Goal: Task Accomplishment & Management: Use online tool/utility

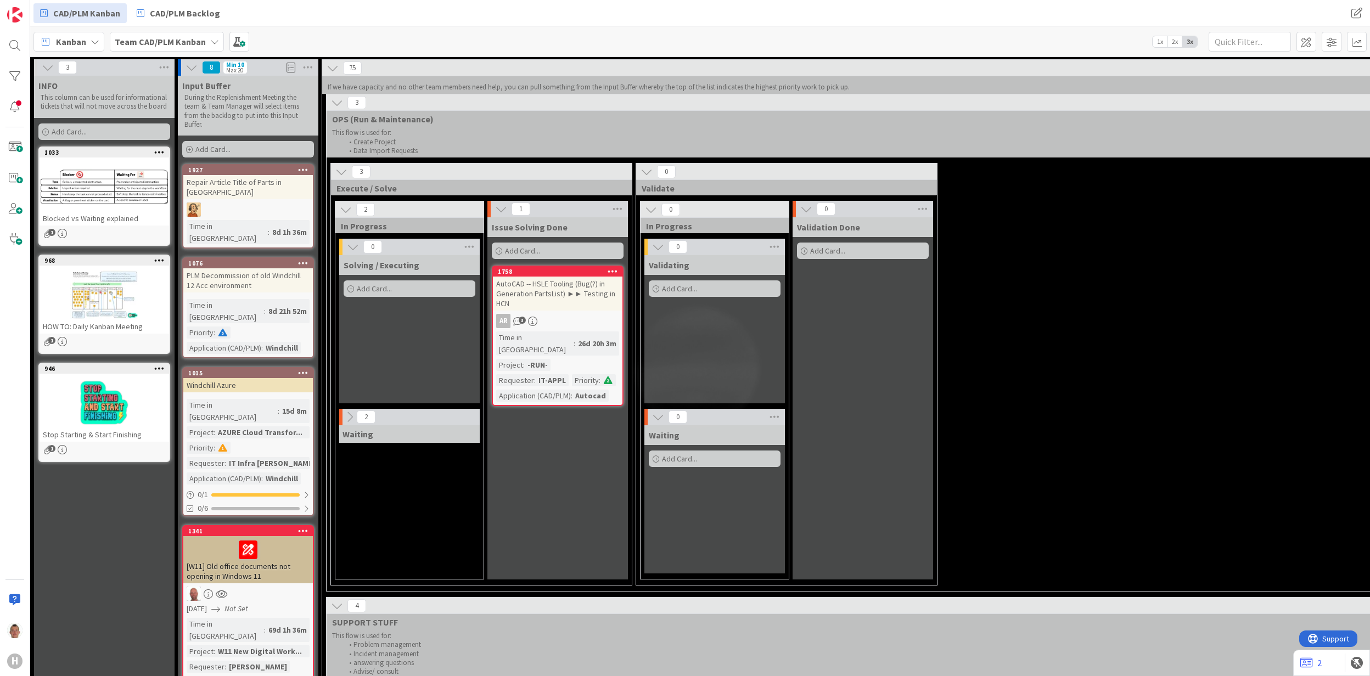
click at [889, 211] on div "3 Execute / Solve 2 In Progress 0 Solving / Executing Add Card... 2 Waiting 1 I…" at bounding box center [1244, 377] width 1831 height 428
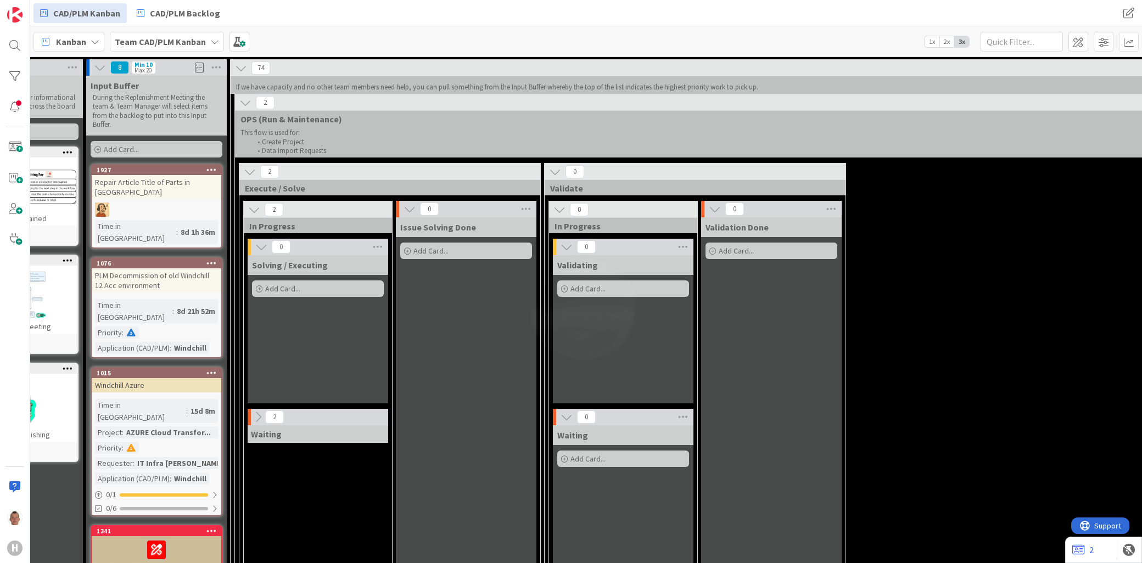
scroll to position [0, 91]
click at [261, 400] on icon at bounding box center [259, 417] width 12 height 12
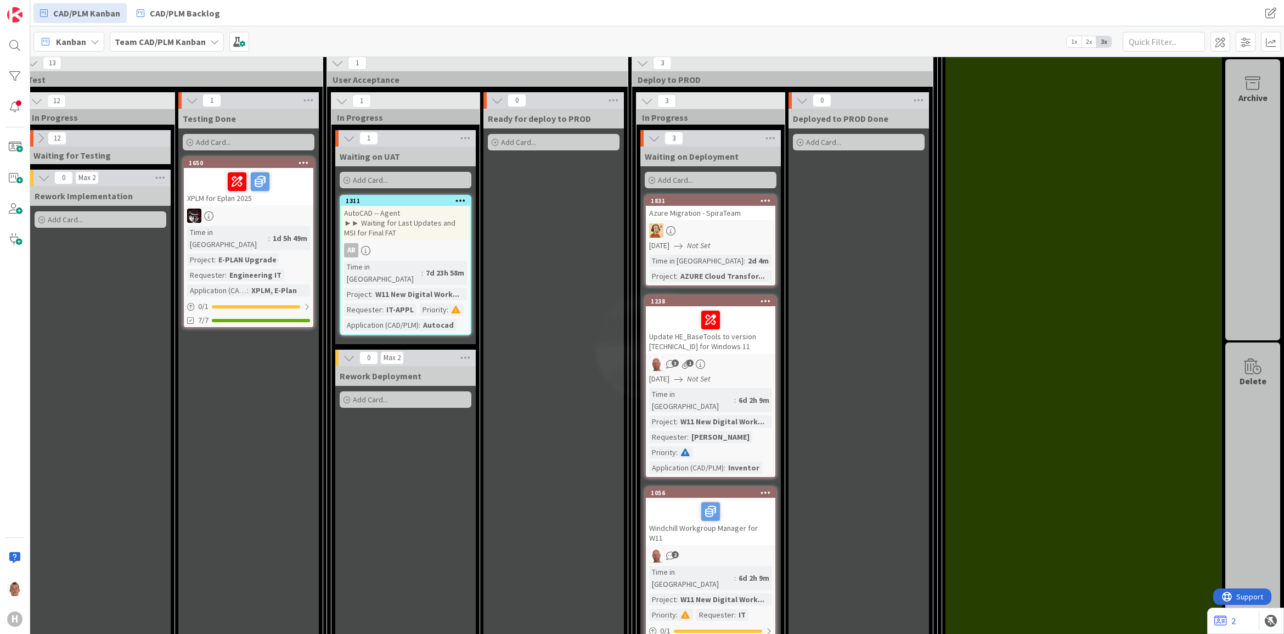
scroll to position [1440, 1238]
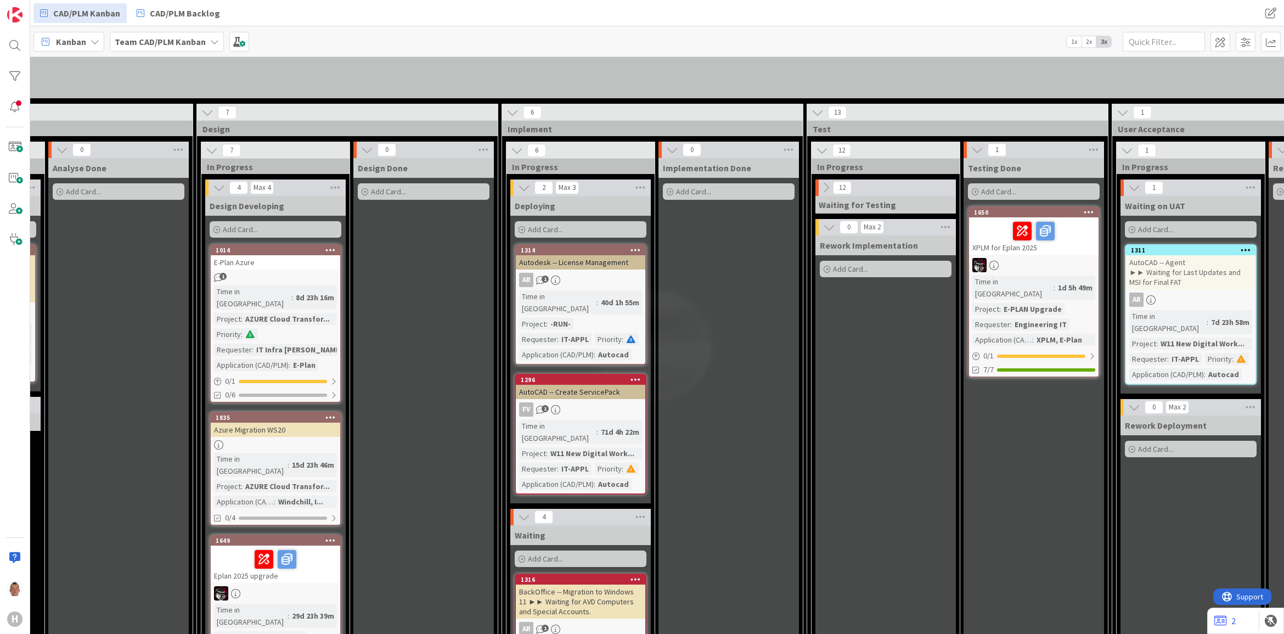
scroll to position [1371, 437]
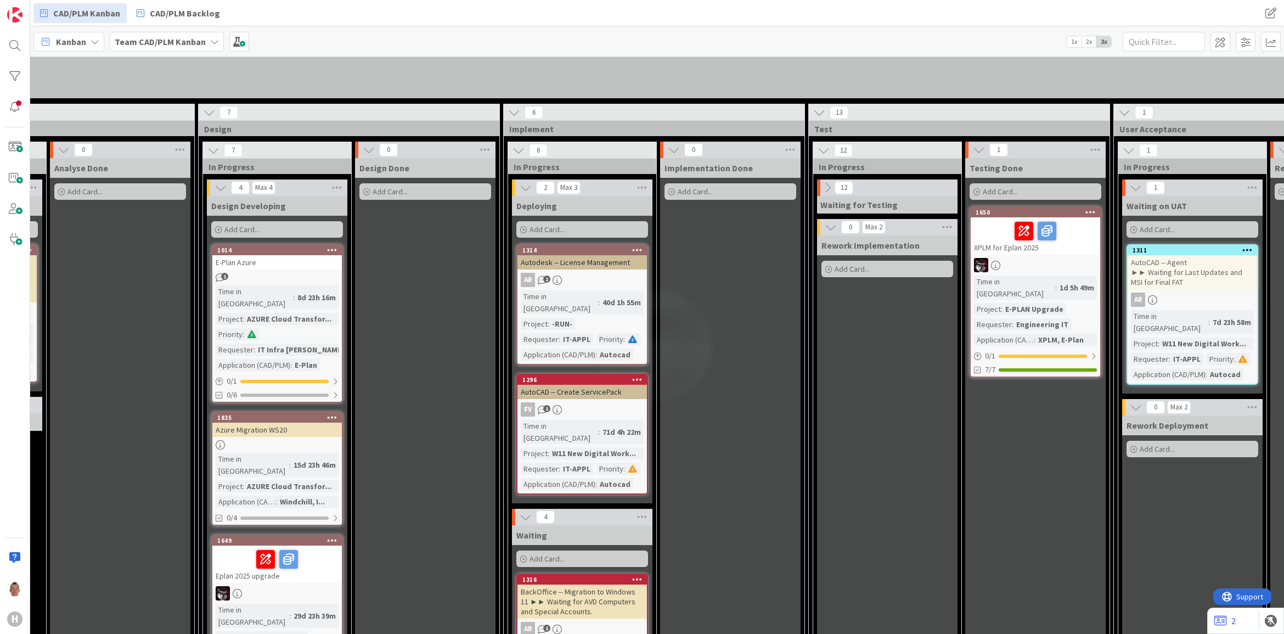
click at [832, 182] on icon at bounding box center [828, 188] width 12 height 12
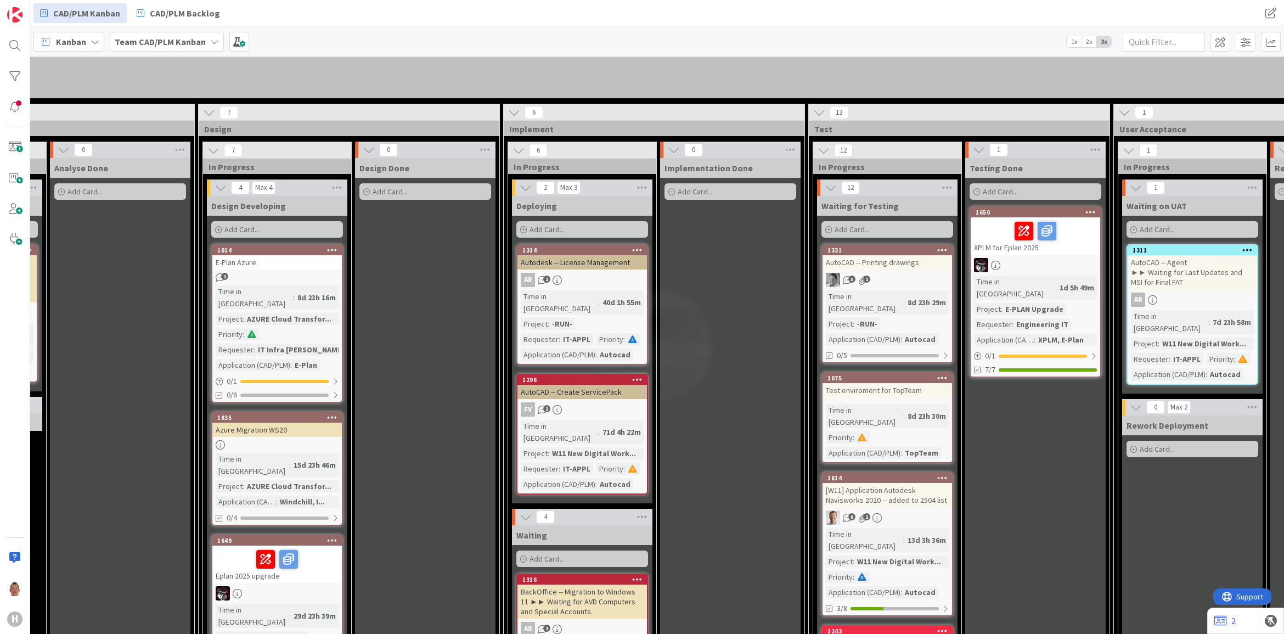
click at [830, 182] on icon at bounding box center [831, 188] width 12 height 12
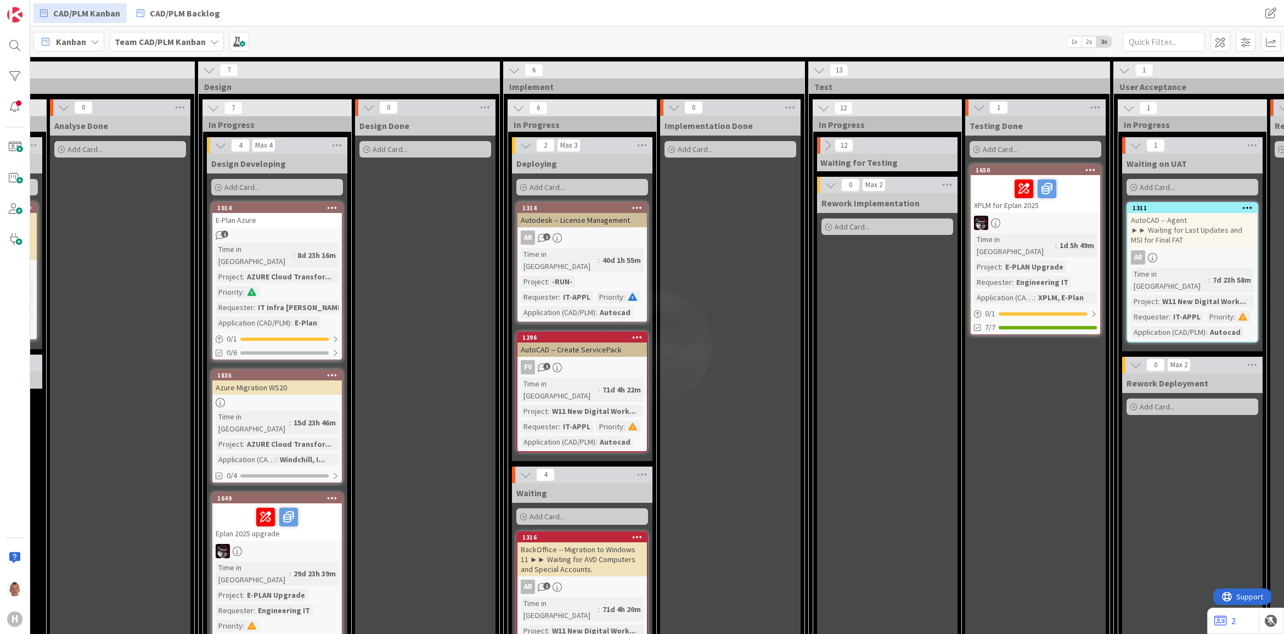
scroll to position [1440, 437]
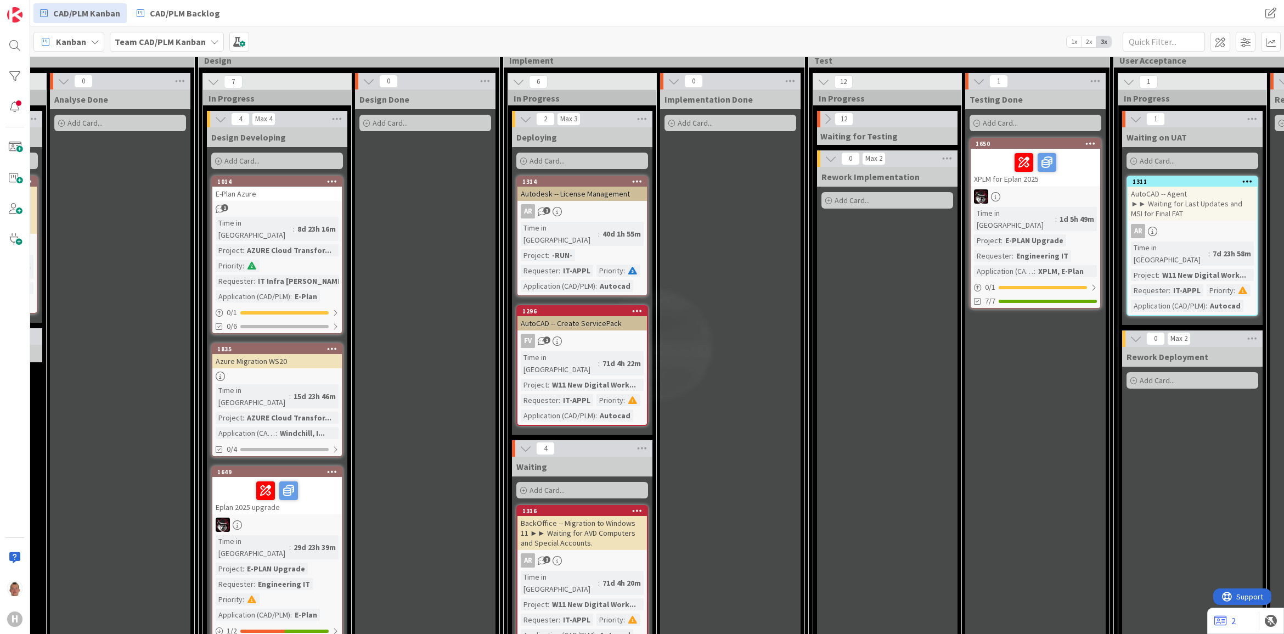
click at [830, 113] on icon at bounding box center [828, 119] width 12 height 12
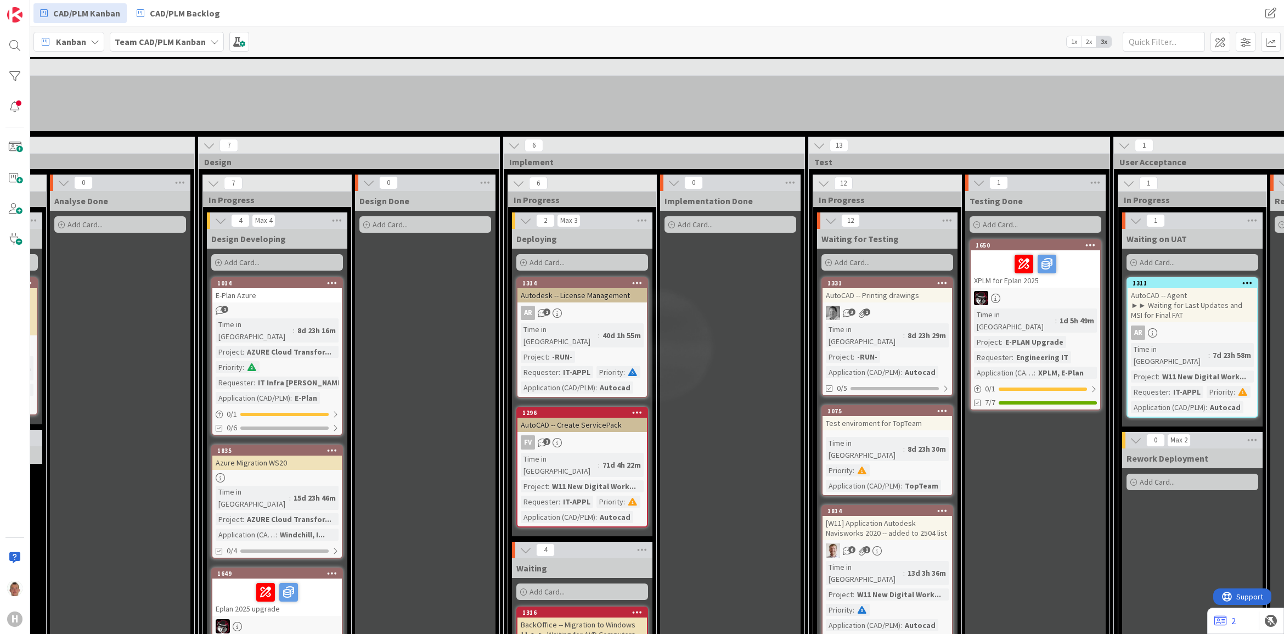
scroll to position [1303, 437]
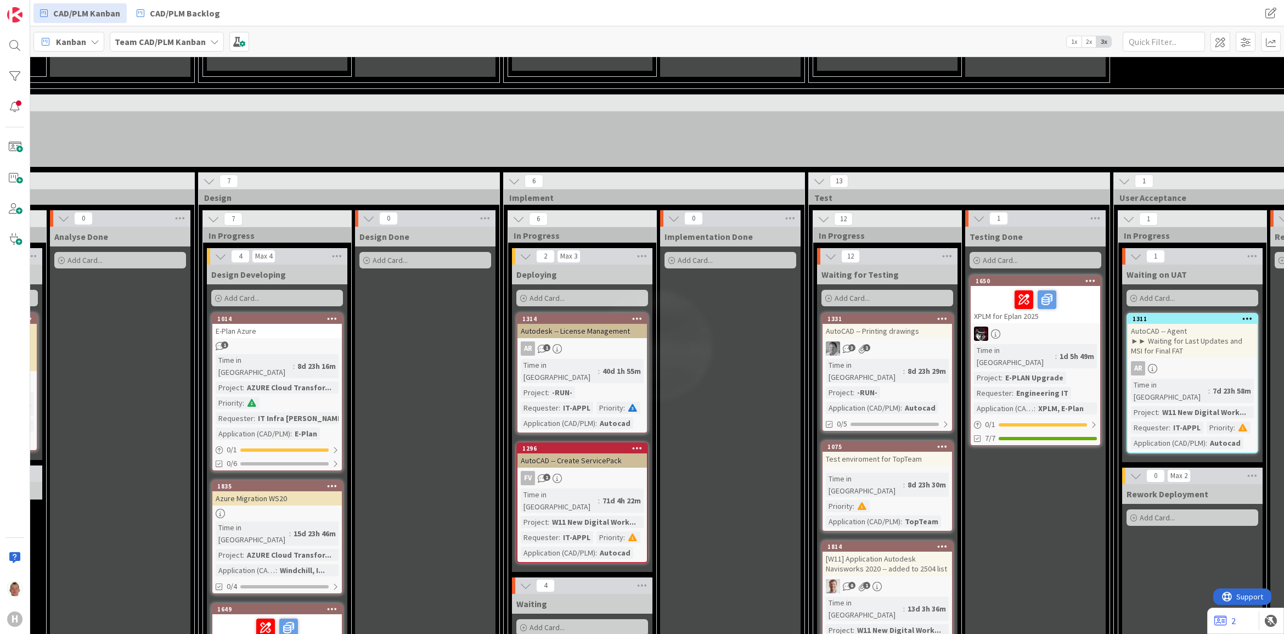
click at [830, 250] on icon at bounding box center [831, 256] width 12 height 12
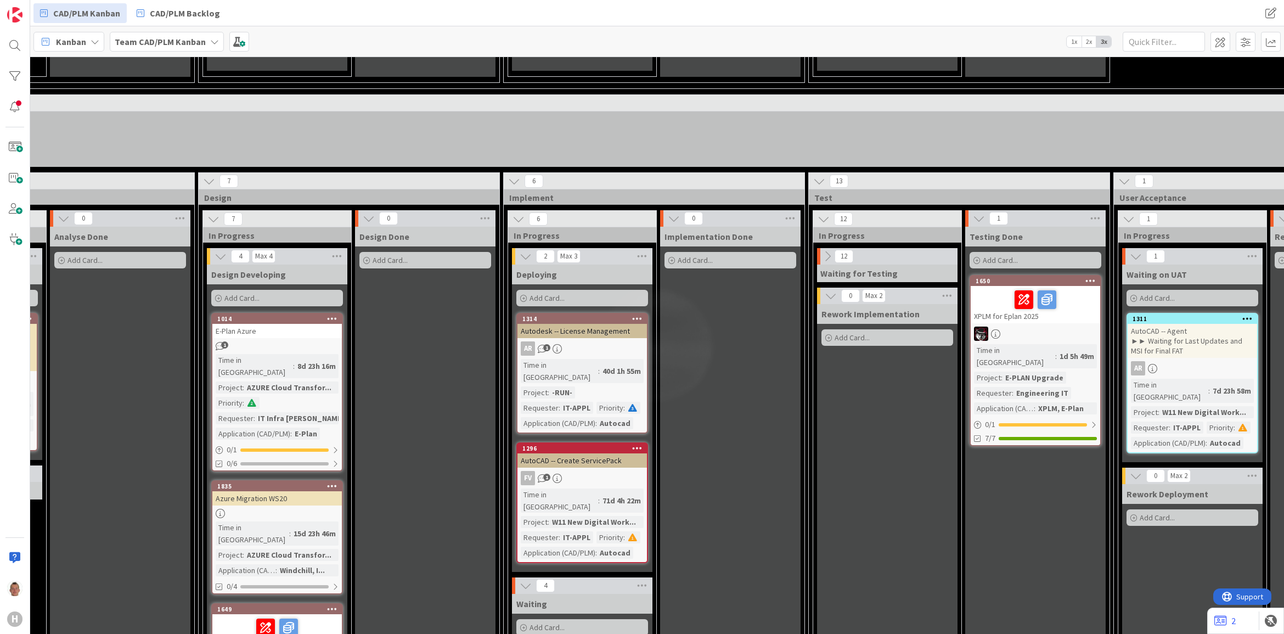
scroll to position [1371, 437]
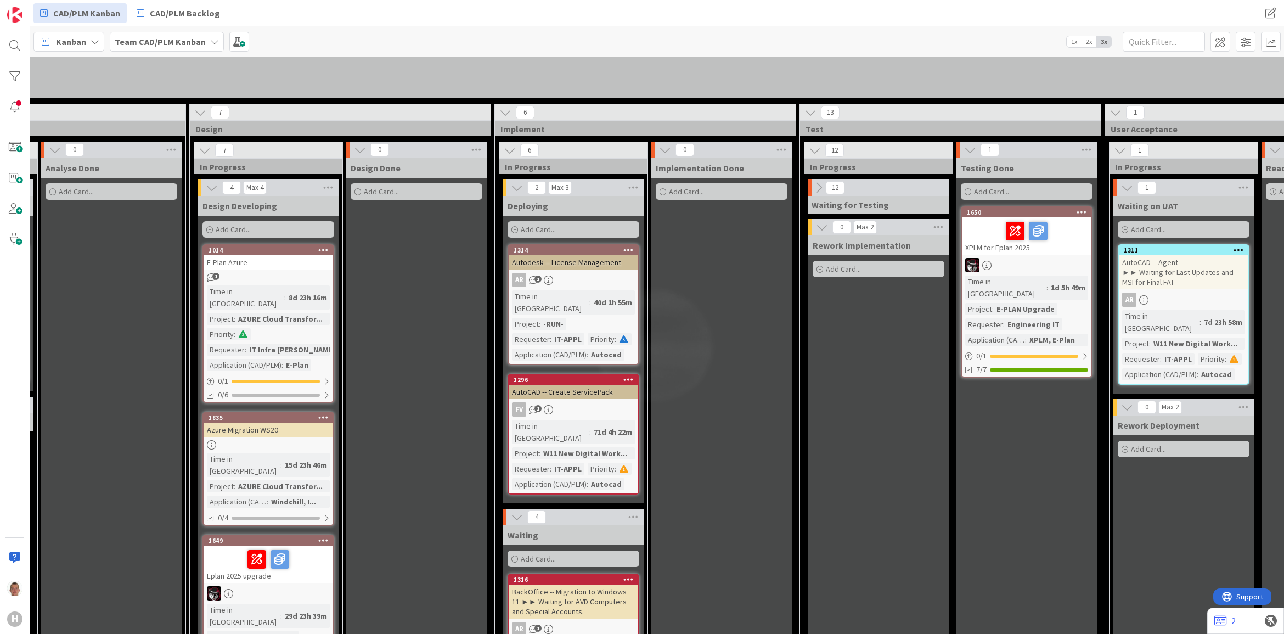
click at [816, 182] on icon at bounding box center [819, 188] width 12 height 12
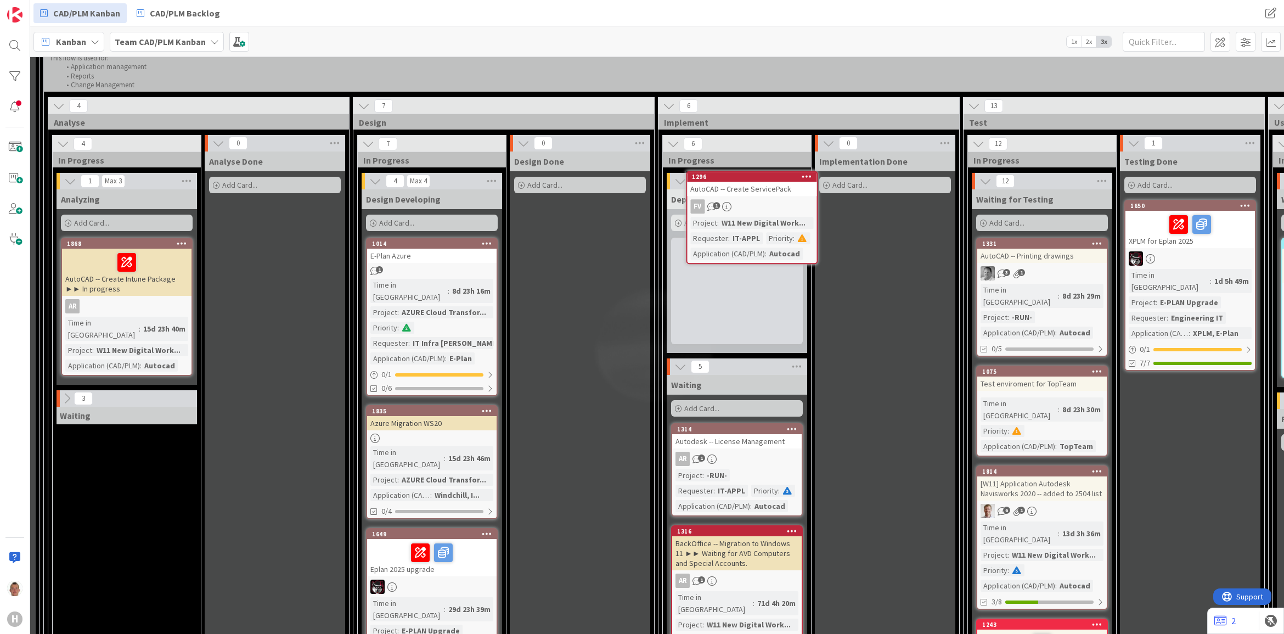
scroll to position [1364, 283]
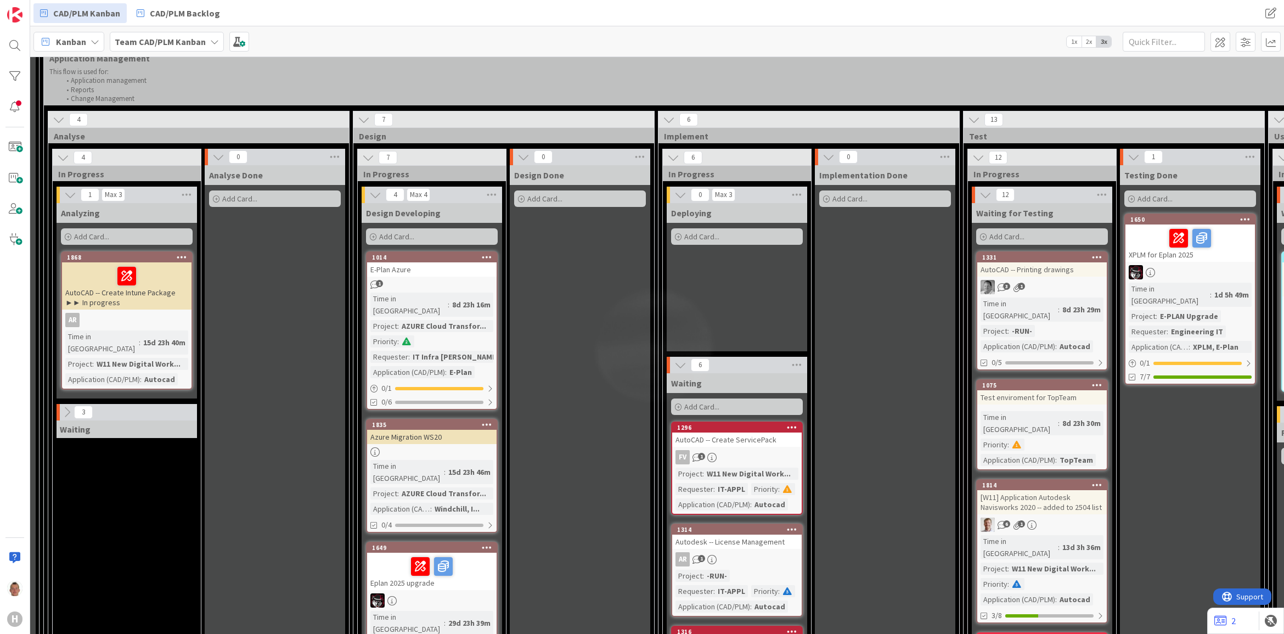
click at [682, 359] on icon at bounding box center [681, 365] width 12 height 12
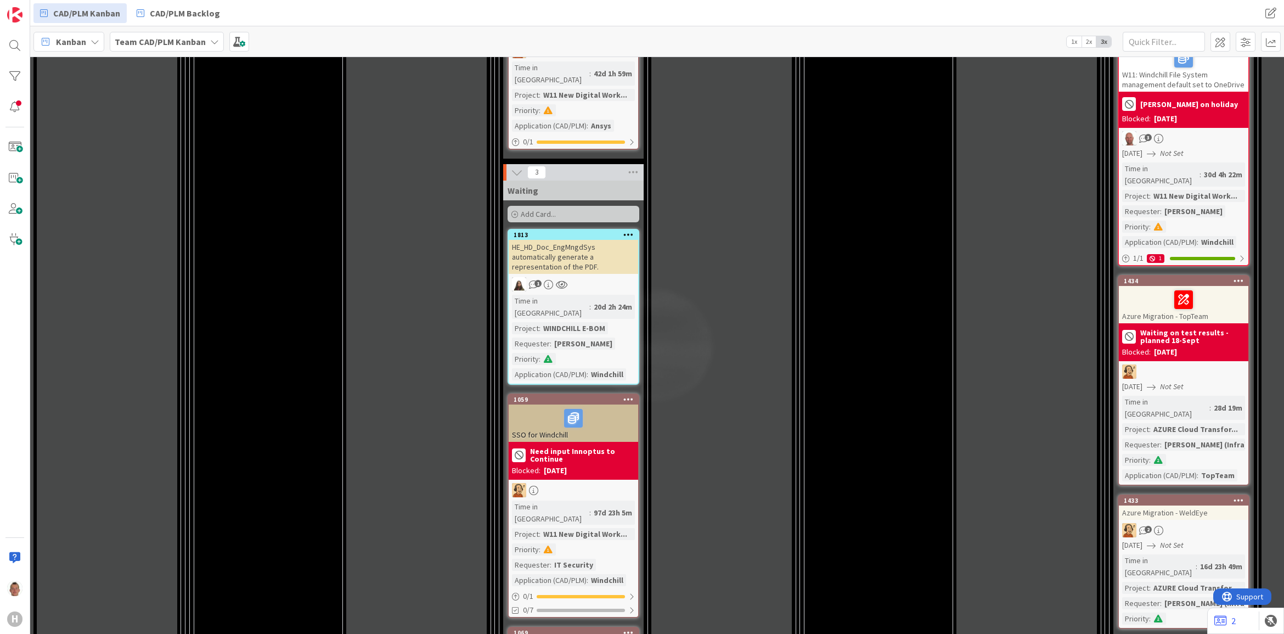
scroll to position [1982, 141]
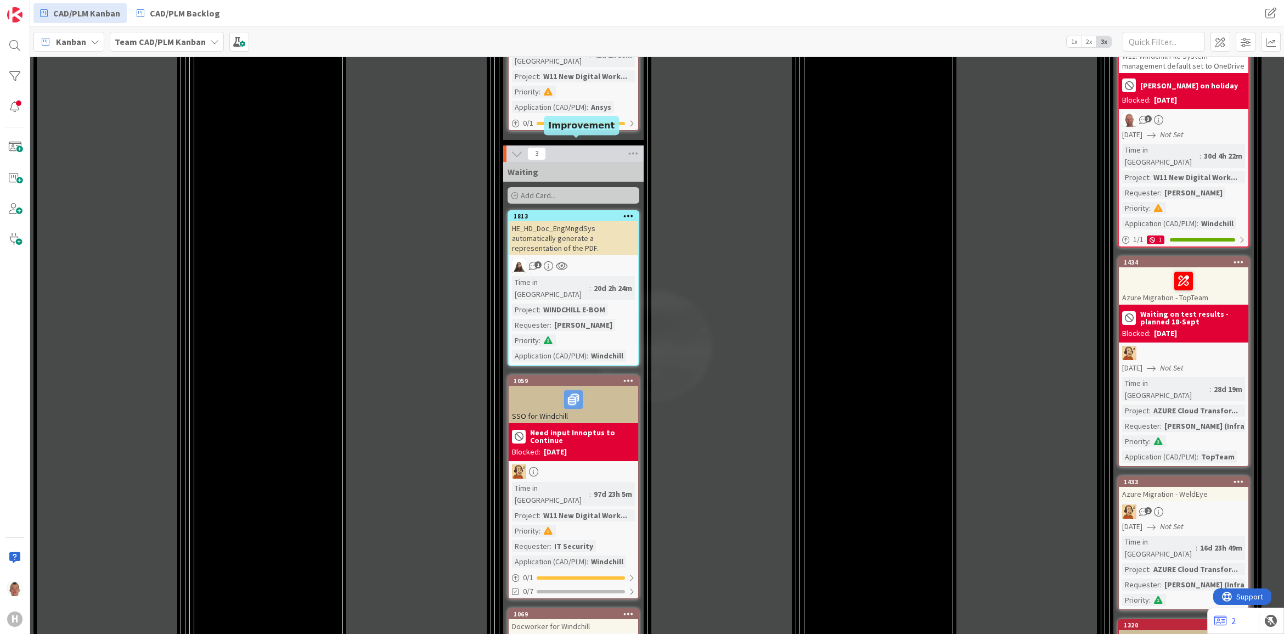
click at [599, 212] on div "1813" at bounding box center [576, 216] width 125 height 8
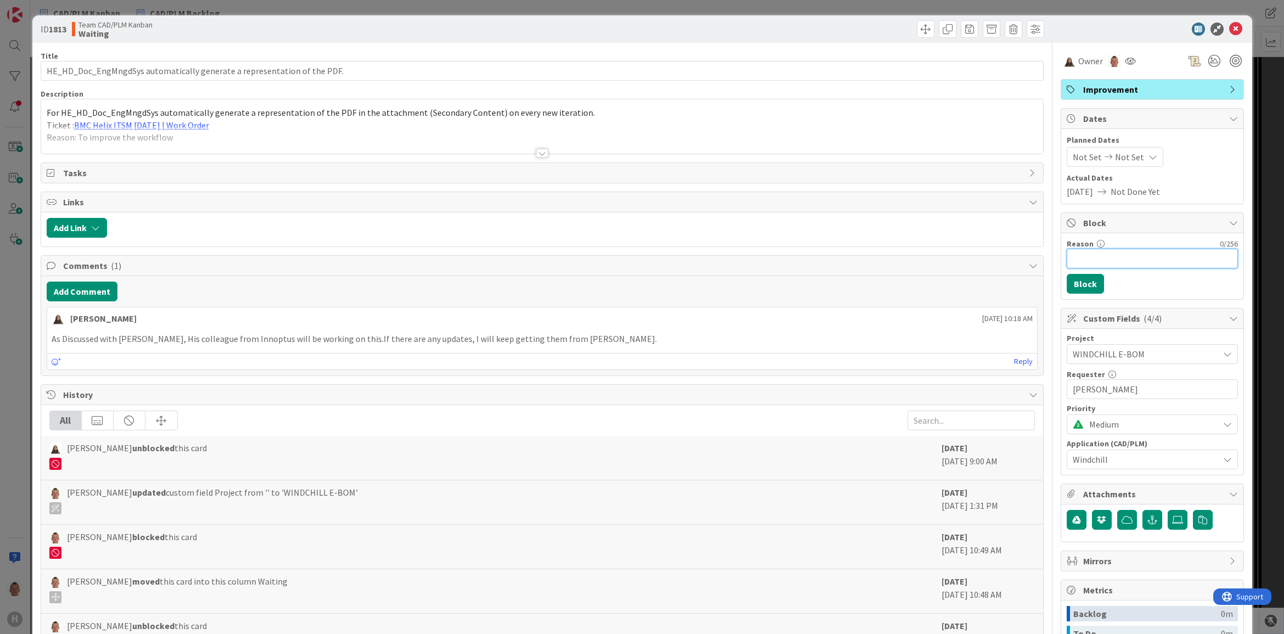
click at [889, 258] on input "Reason" at bounding box center [1152, 259] width 171 height 20
type input "E"
type input "Key-User out of office"
click at [889, 288] on button "Block" at bounding box center [1085, 284] width 37 height 20
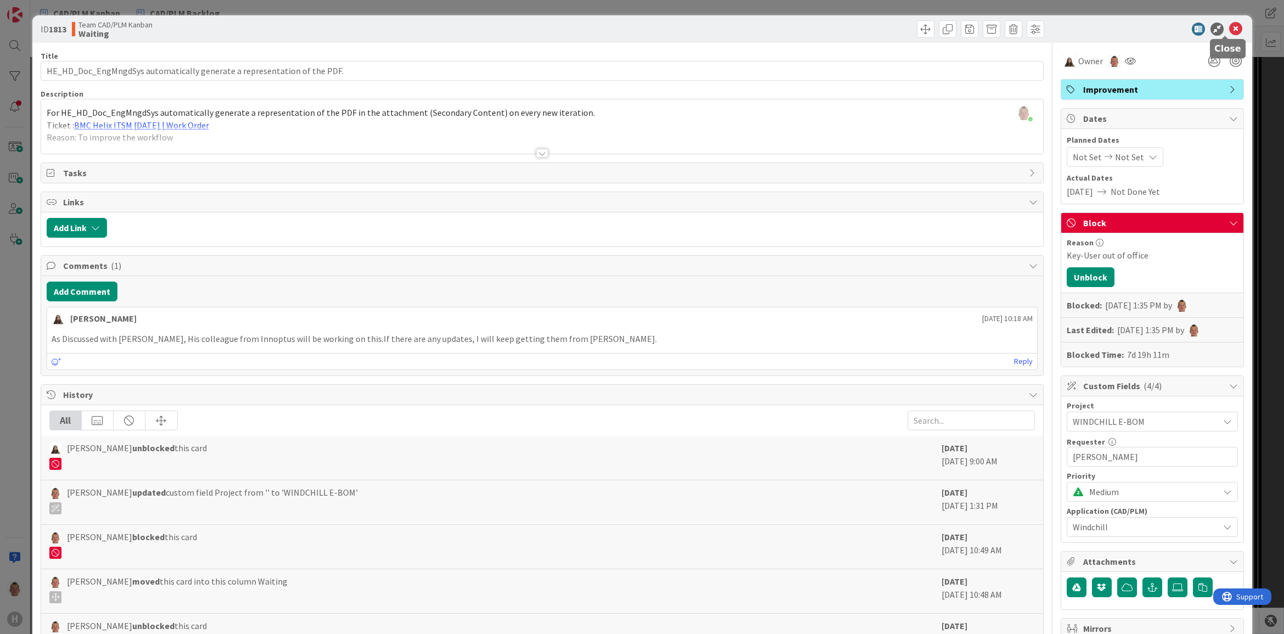
click at [889, 24] on icon at bounding box center [1236, 29] width 13 height 13
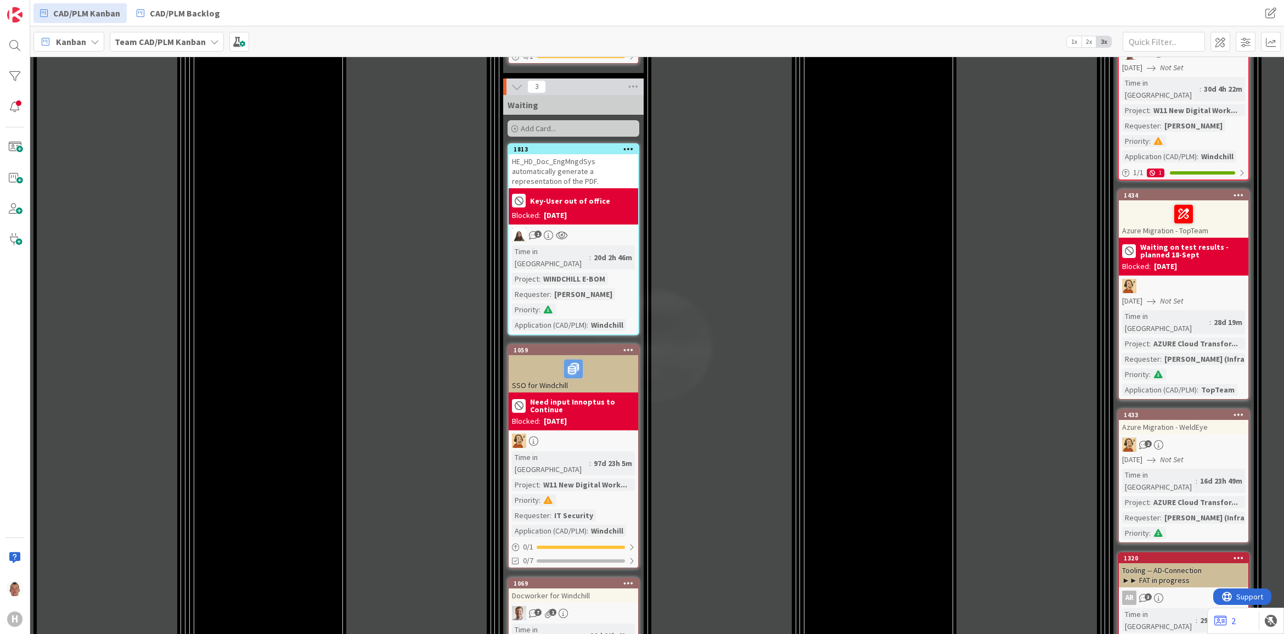
scroll to position [2050, 141]
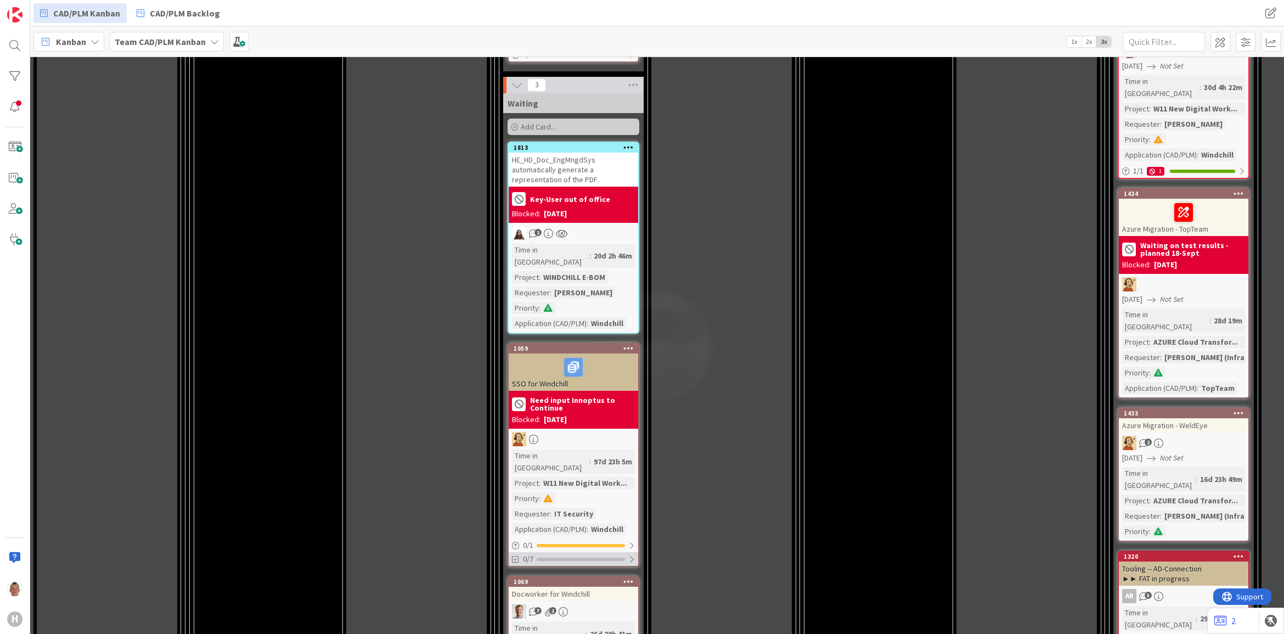
click at [565, 400] on div "0/7" at bounding box center [574, 559] width 130 height 14
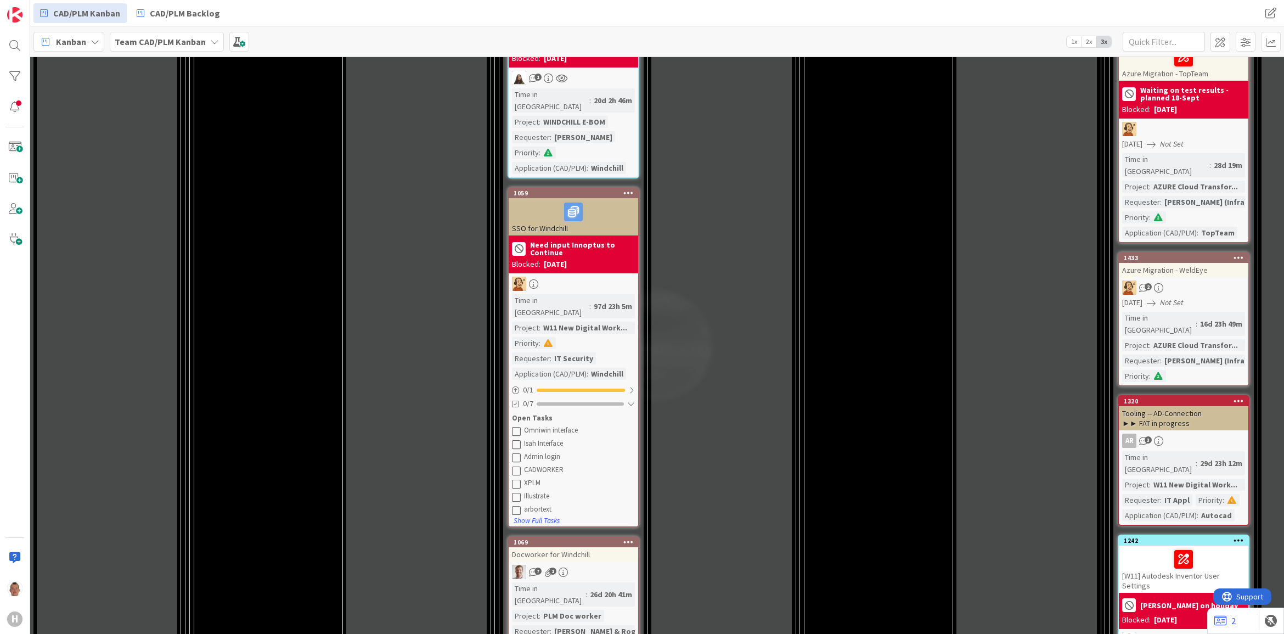
scroll to position [2187, 141]
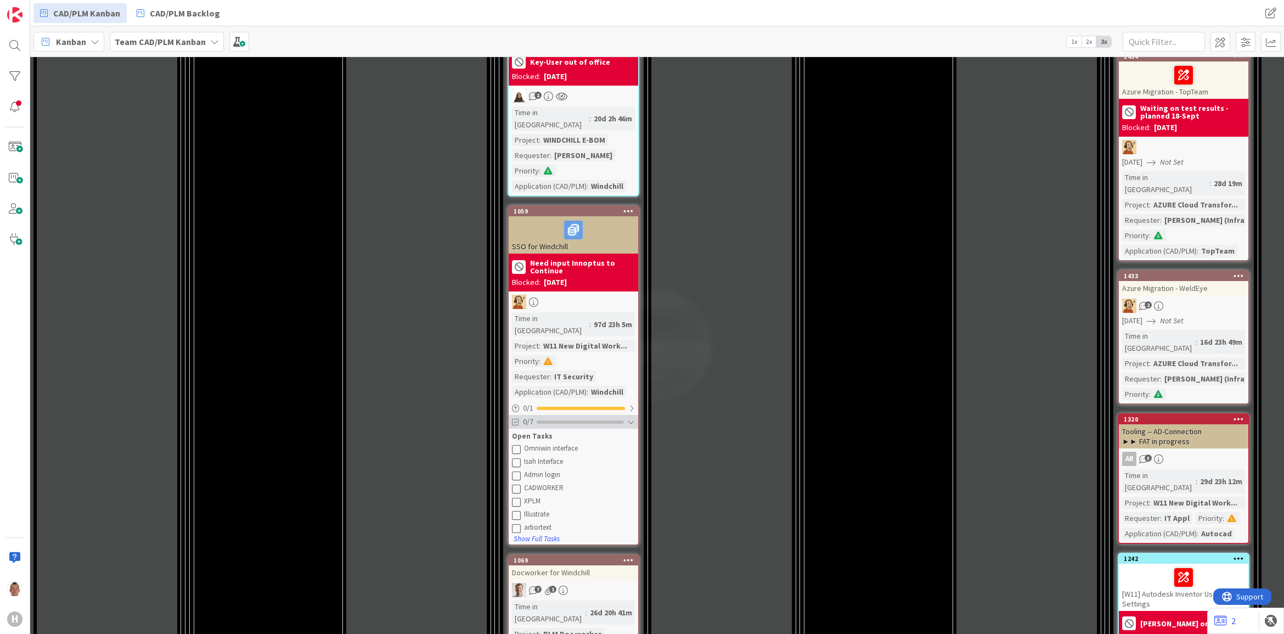
click at [633, 400] on div at bounding box center [631, 422] width 8 height 9
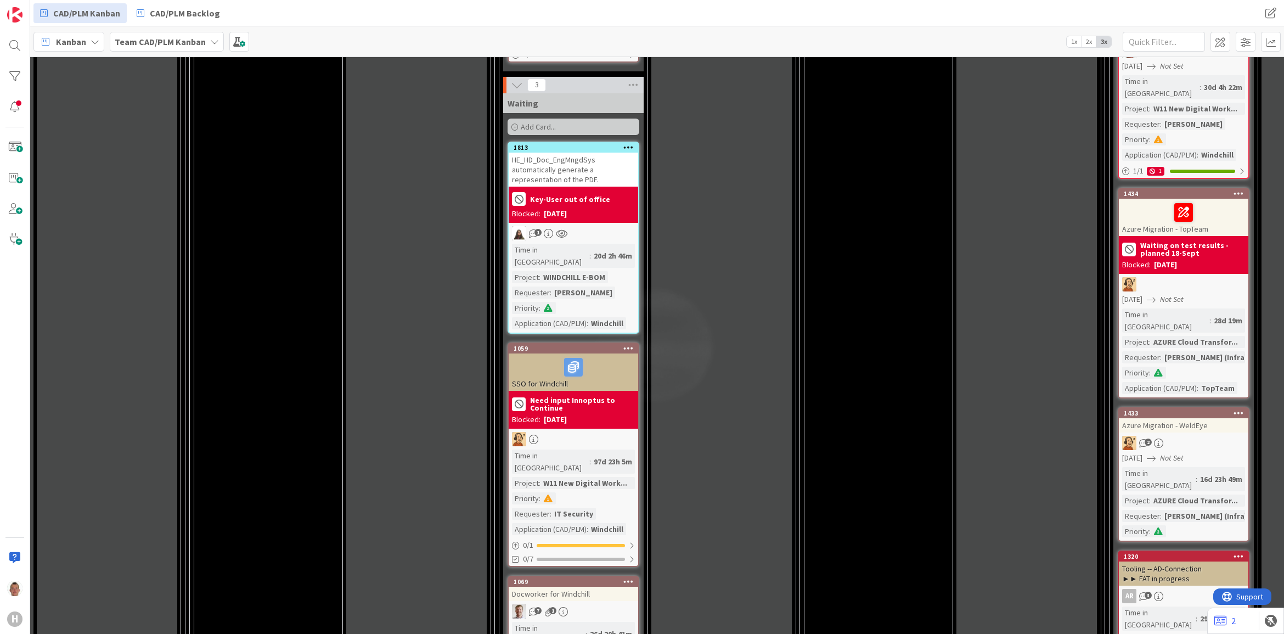
scroll to position [2119, 141]
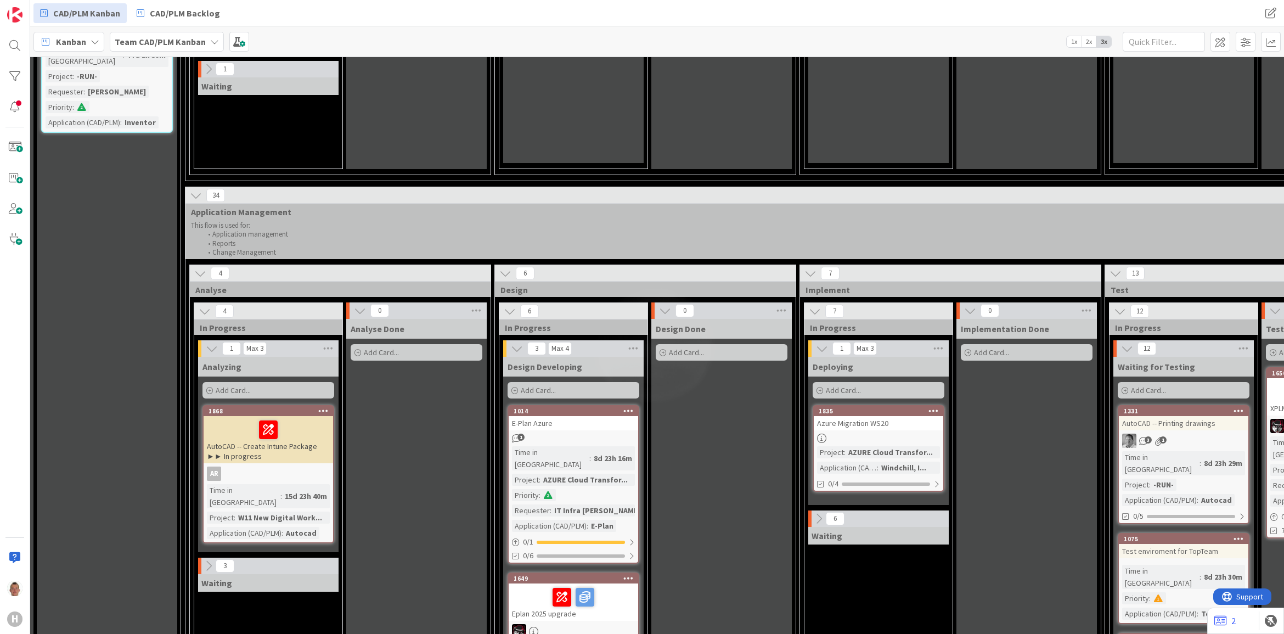
scroll to position [1227, 141]
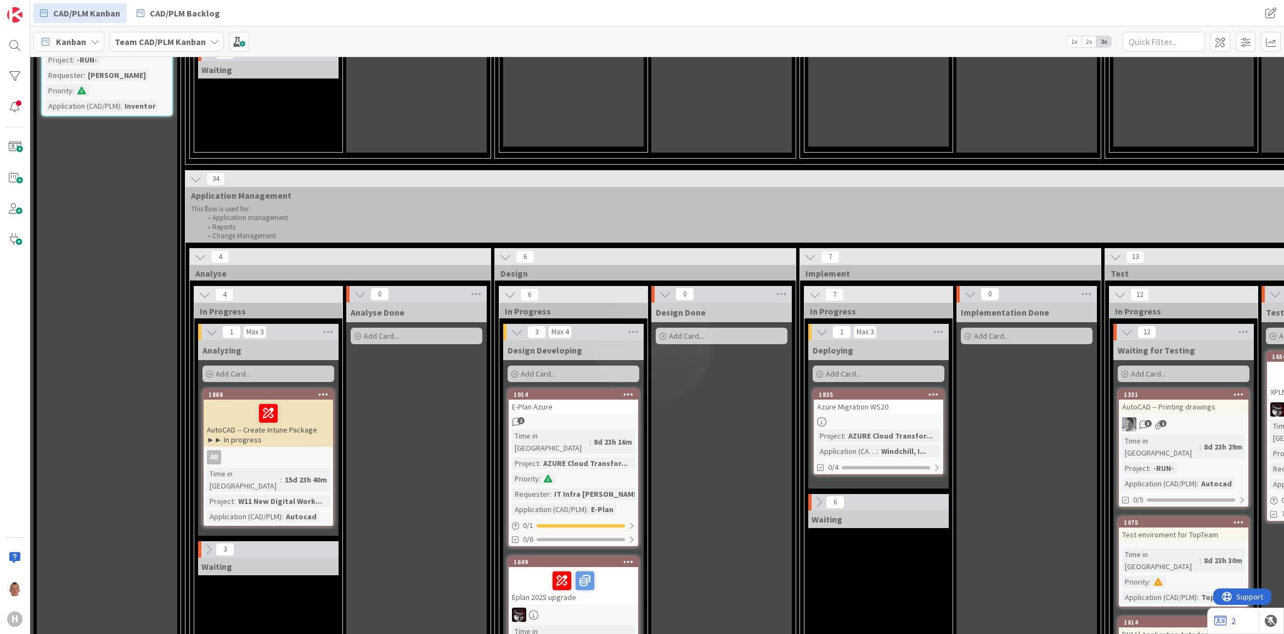
click at [211, 400] on icon at bounding box center [209, 549] width 12 height 12
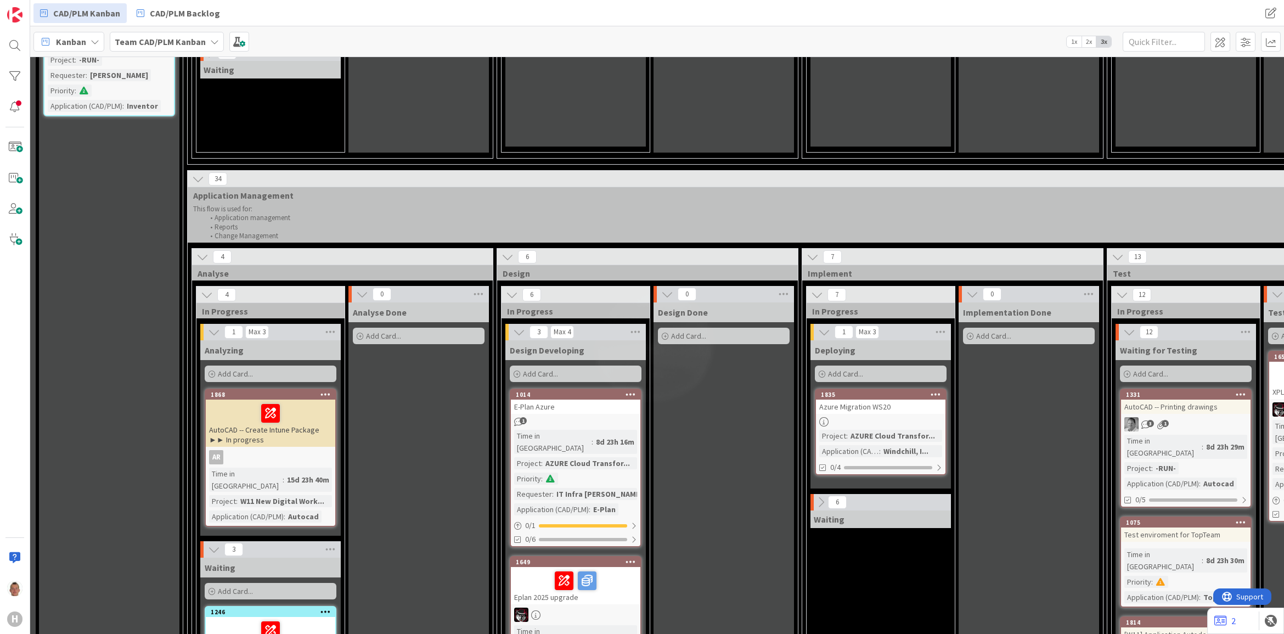
scroll to position [1227, 140]
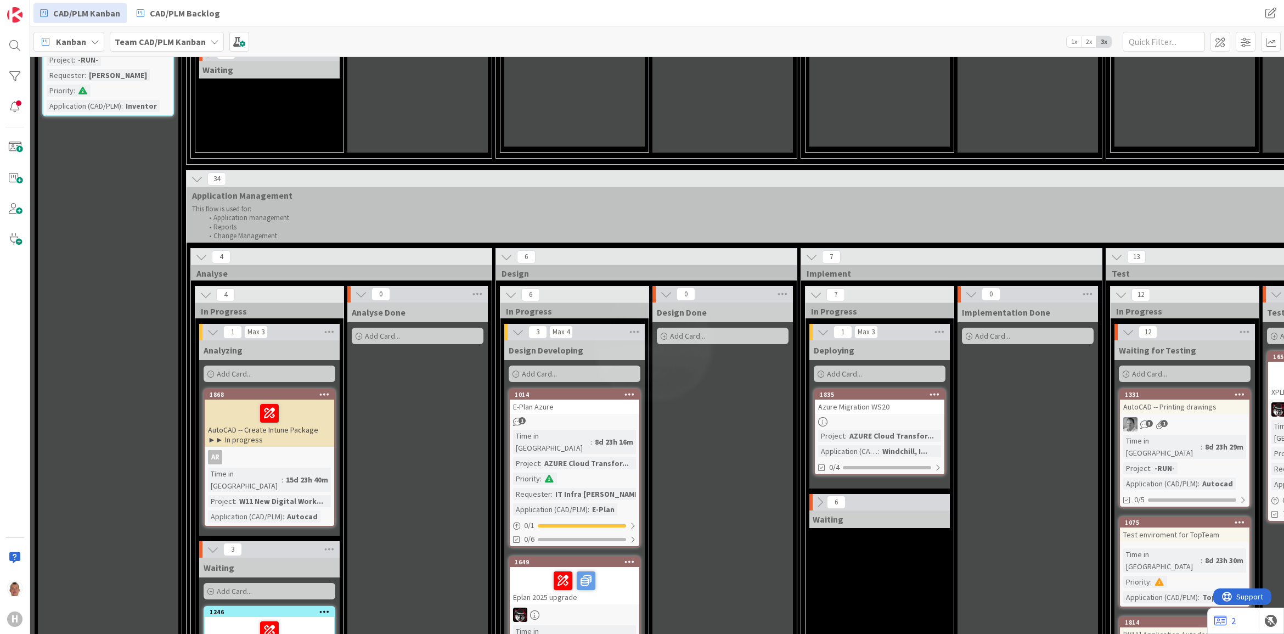
drag, startPoint x: 231, startPoint y: 351, endPoint x: 413, endPoint y: 400, distance: 188.5
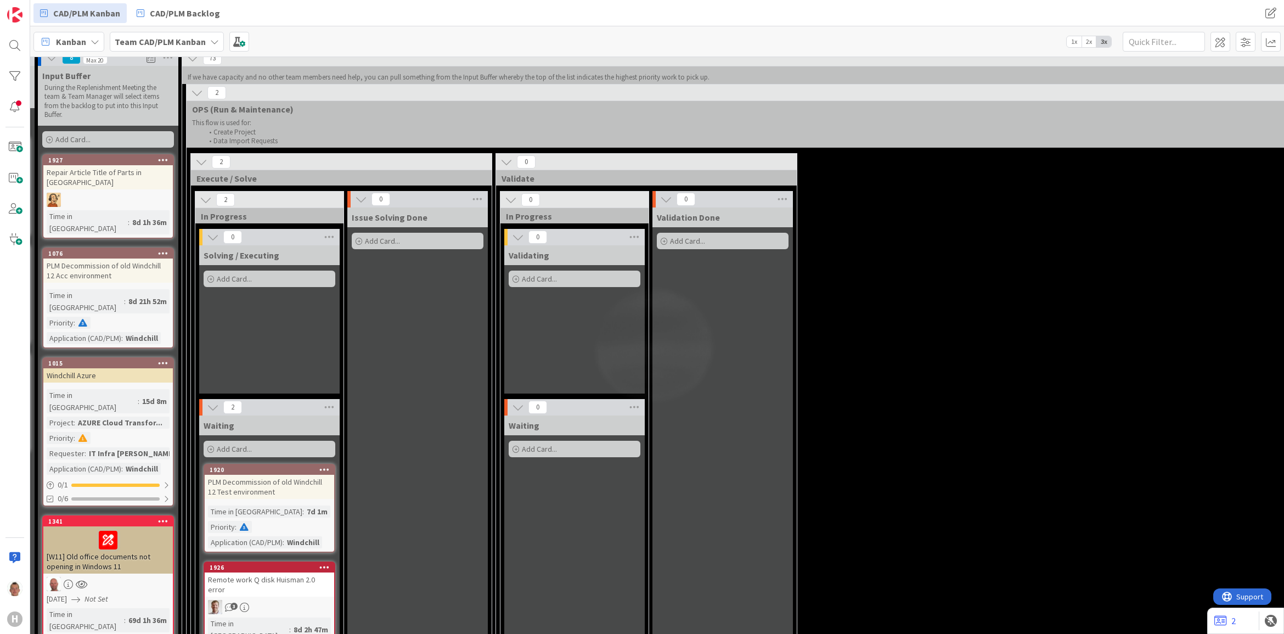
scroll to position [0, 140]
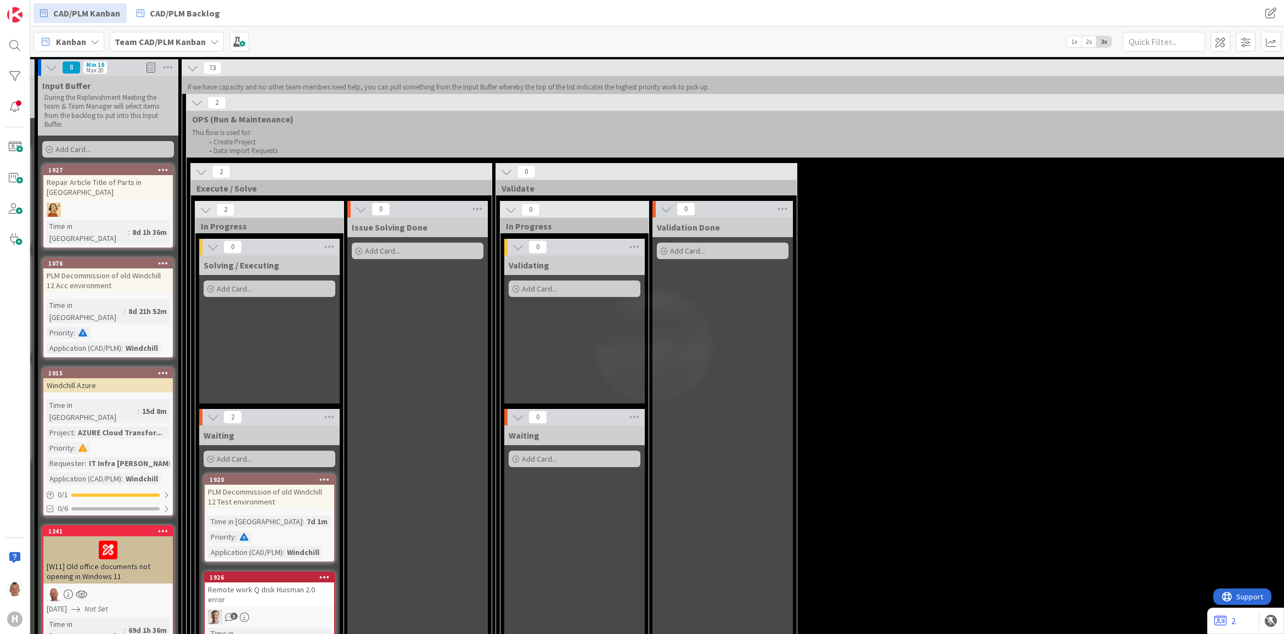
click at [201, 102] on icon at bounding box center [197, 103] width 12 height 12
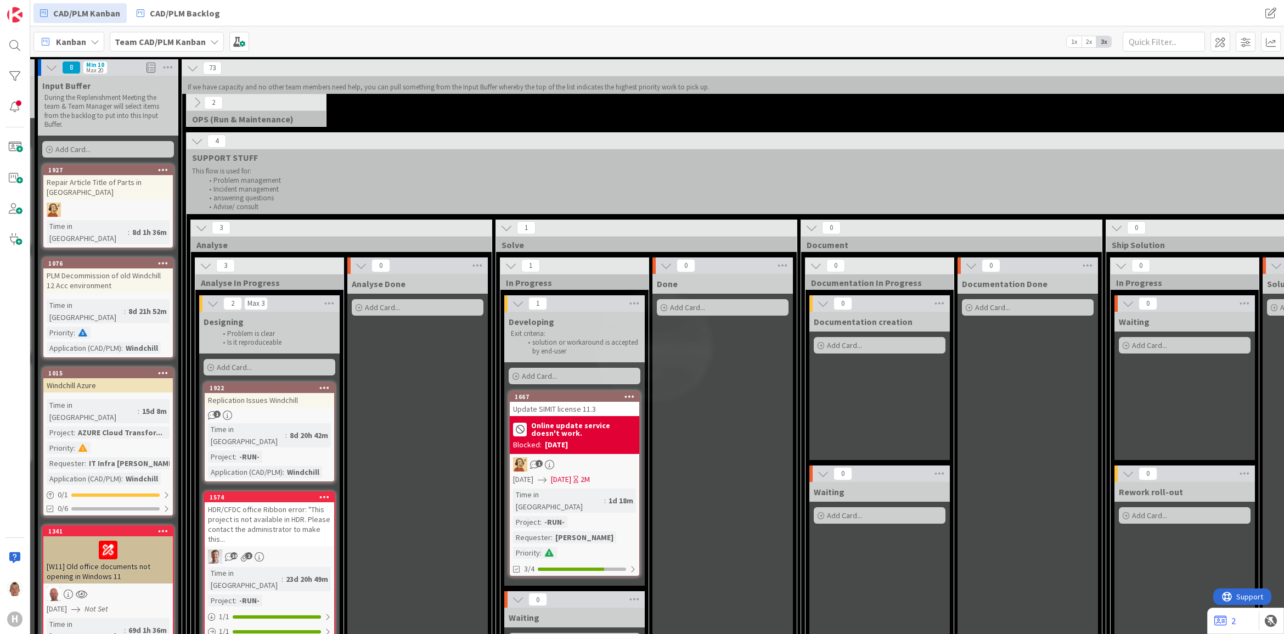
click at [198, 135] on icon at bounding box center [197, 141] width 12 height 12
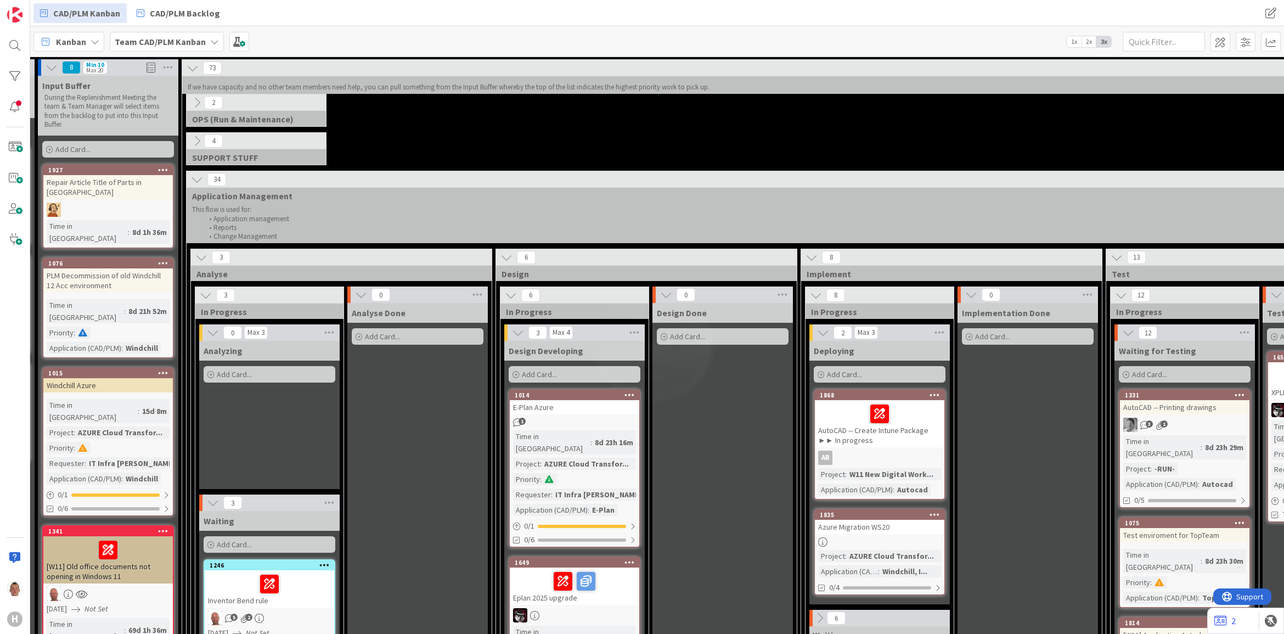
click at [198, 179] on icon at bounding box center [197, 179] width 12 height 12
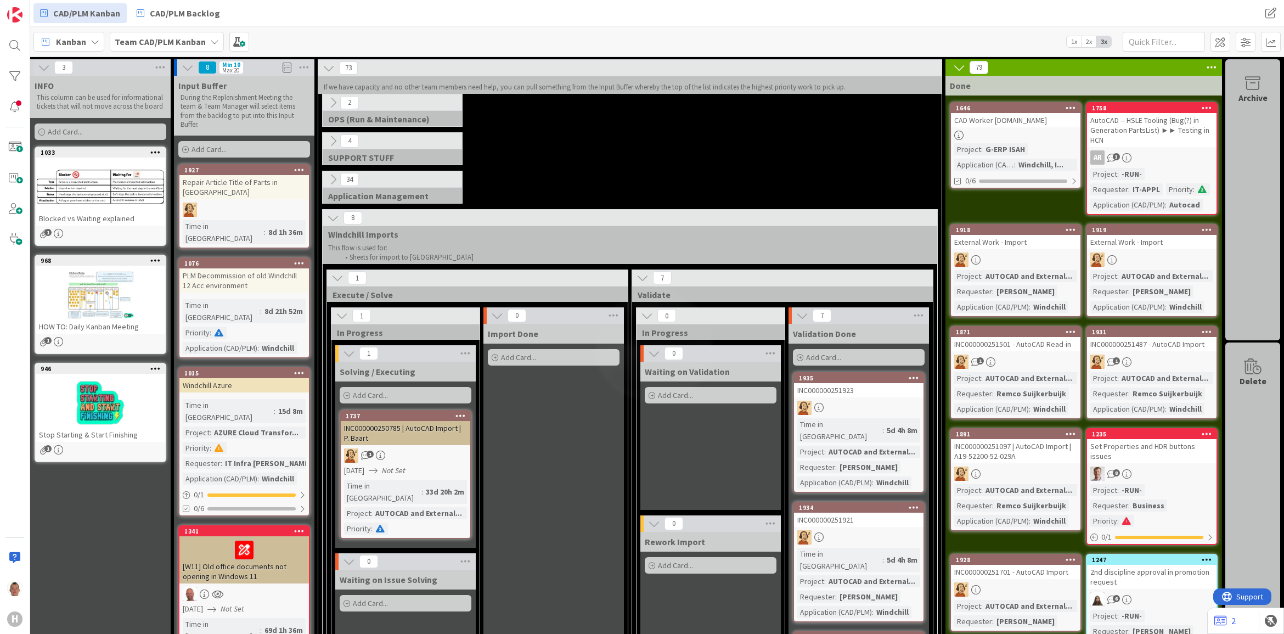
click at [327, 217] on icon at bounding box center [333, 218] width 12 height 12
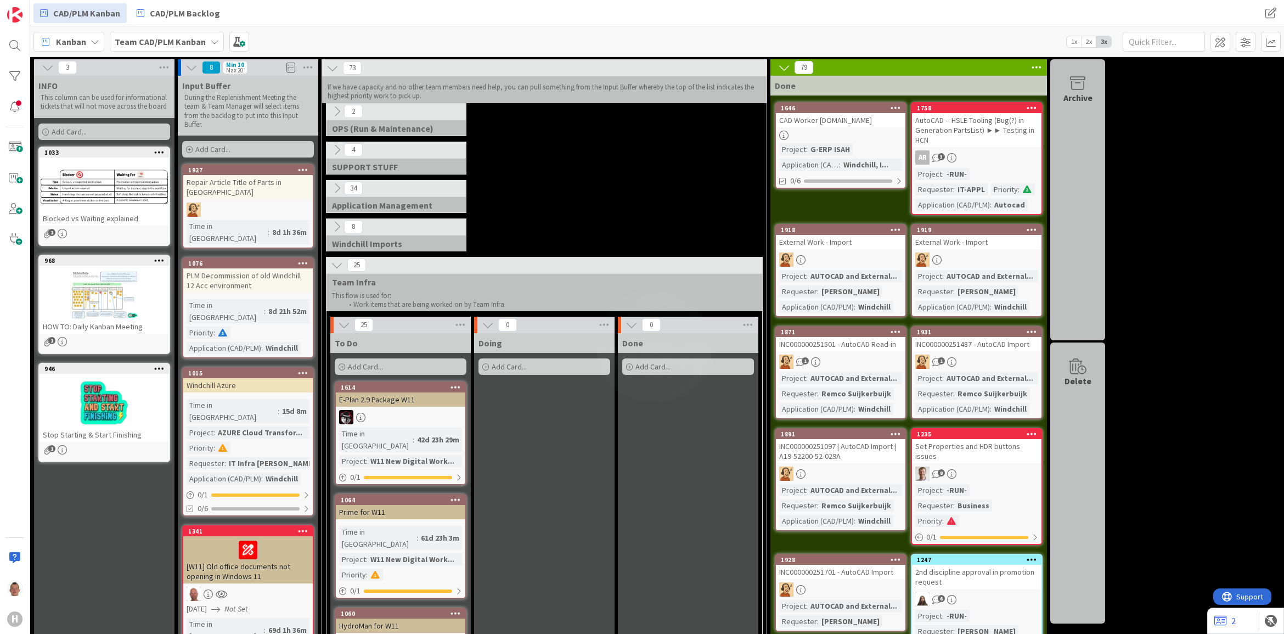
click at [338, 265] on icon at bounding box center [337, 265] width 12 height 12
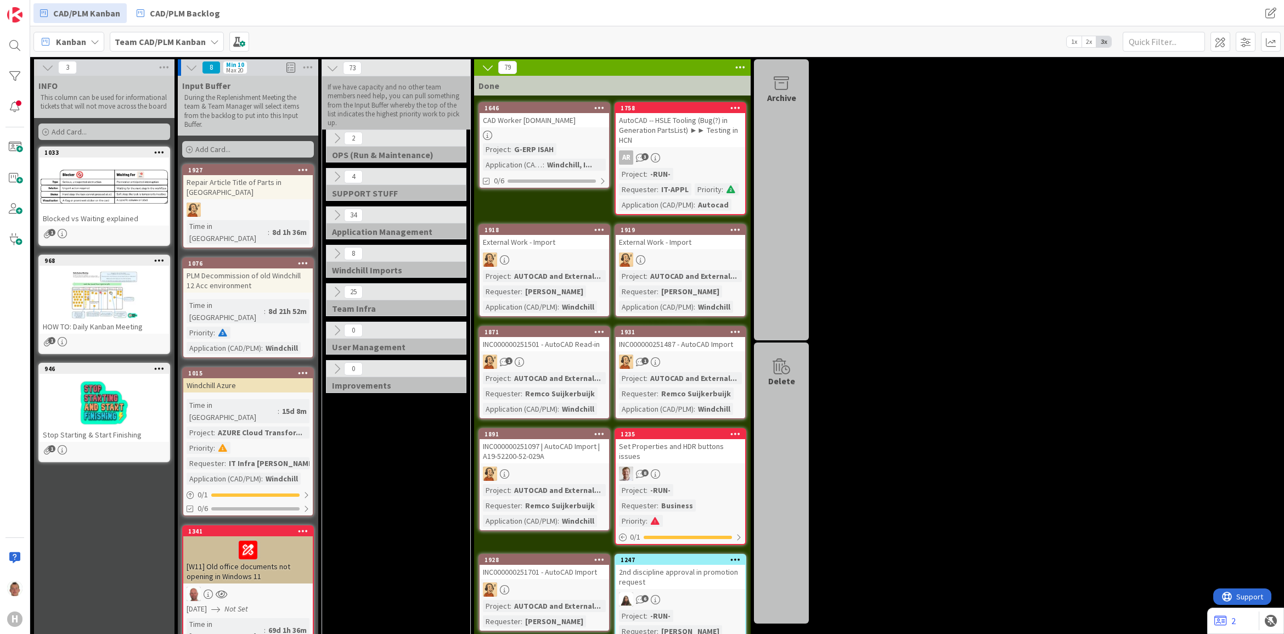
click at [335, 294] on icon at bounding box center [337, 292] width 12 height 12
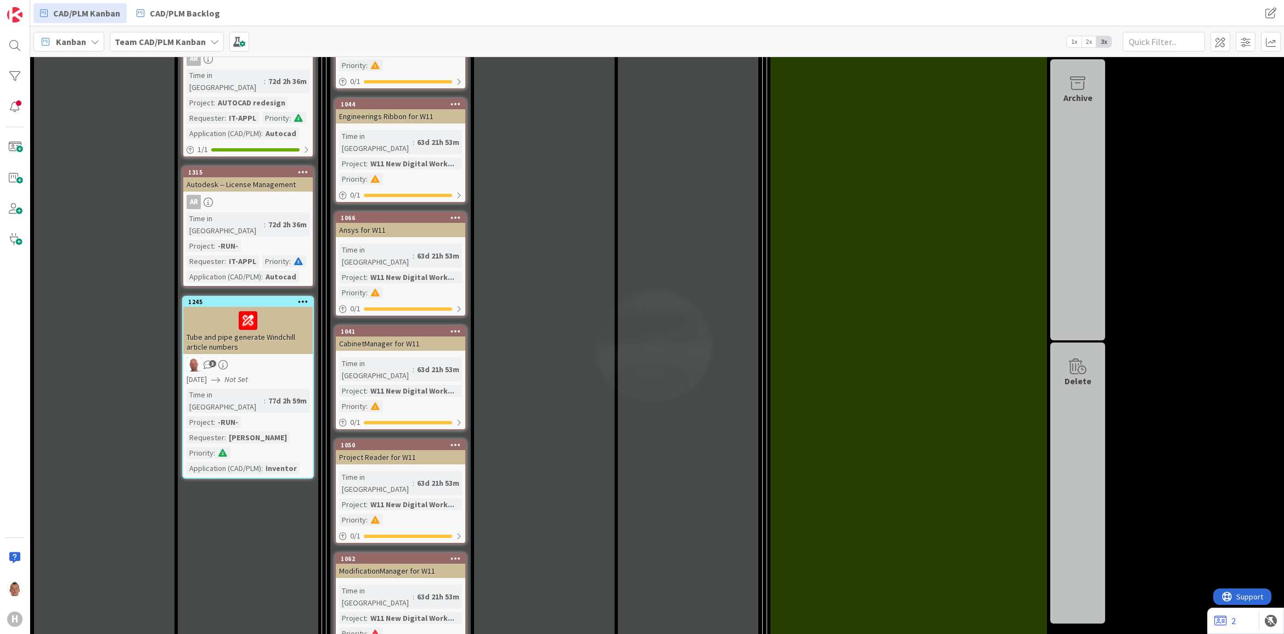
scroll to position [890, 0]
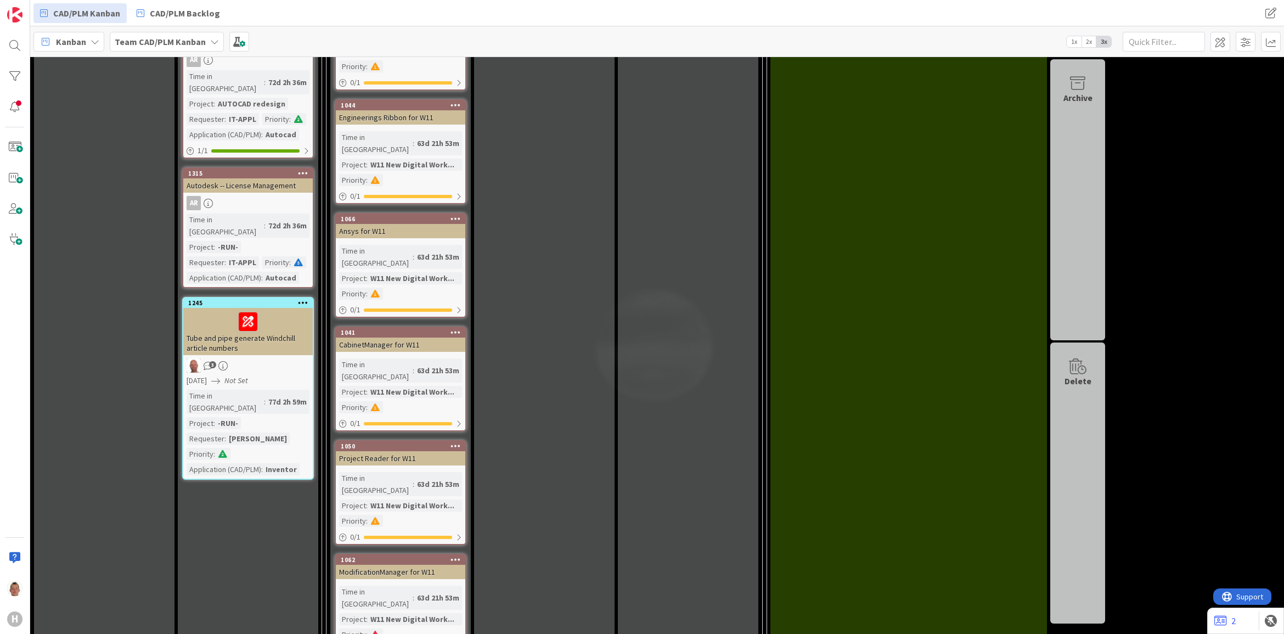
scroll to position [0, 0]
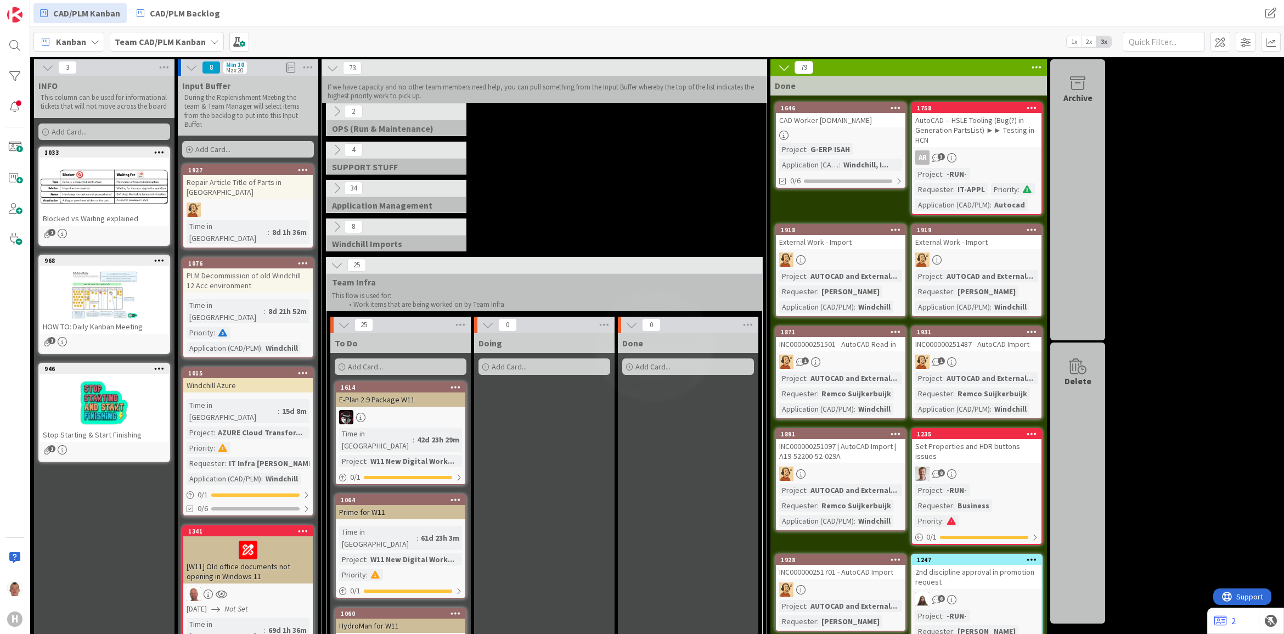
click at [339, 267] on icon at bounding box center [337, 265] width 12 height 12
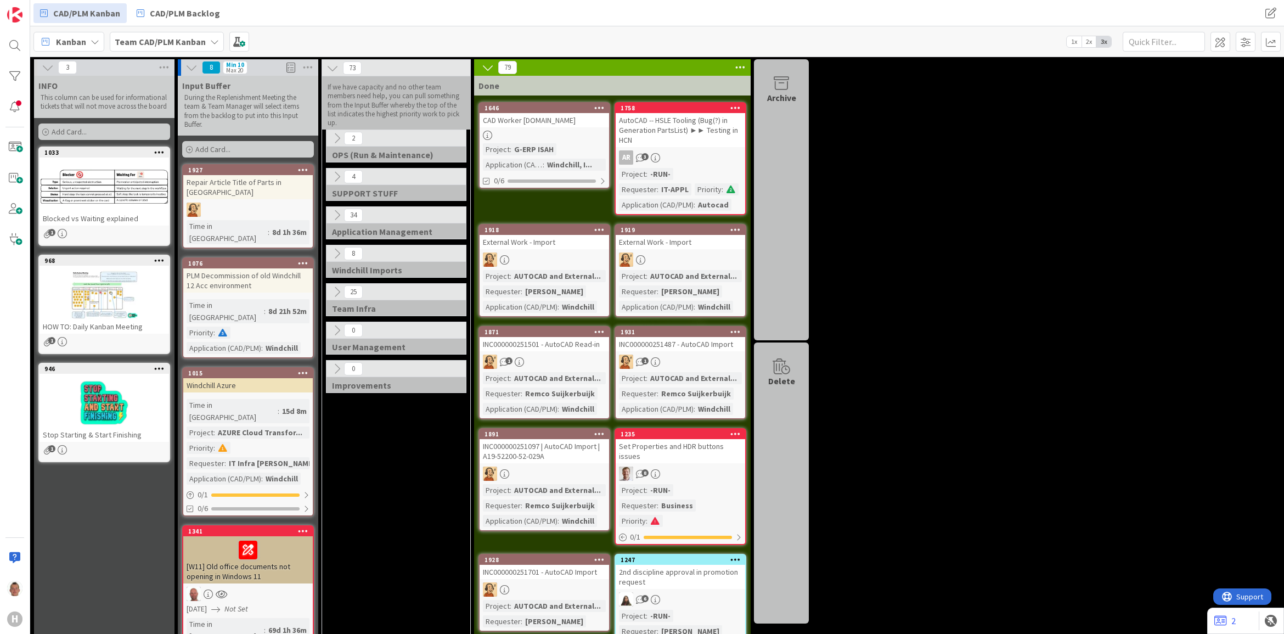
click at [490, 67] on icon at bounding box center [488, 67] width 12 height 12
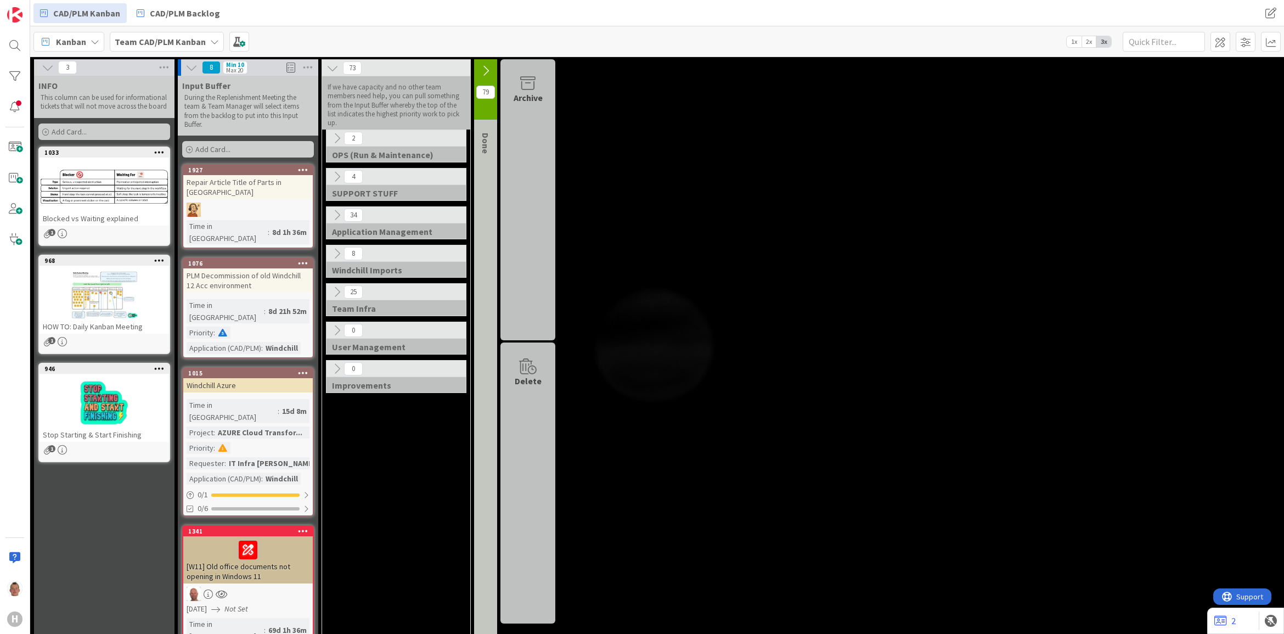
click at [336, 176] on icon at bounding box center [337, 177] width 12 height 12
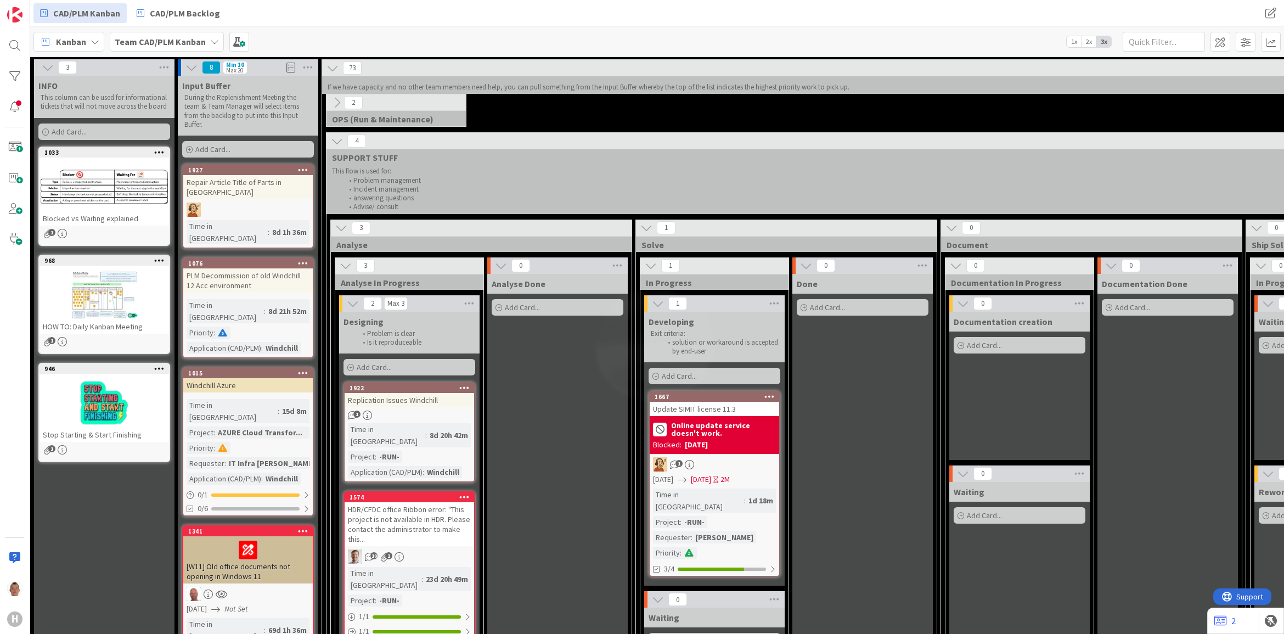
click at [339, 113] on div "2 OPS (Run & Maintenance) This flow is used for: Create Project Data Import Req…" at bounding box center [396, 110] width 139 height 32
click at [338, 108] on icon at bounding box center [337, 103] width 12 height 12
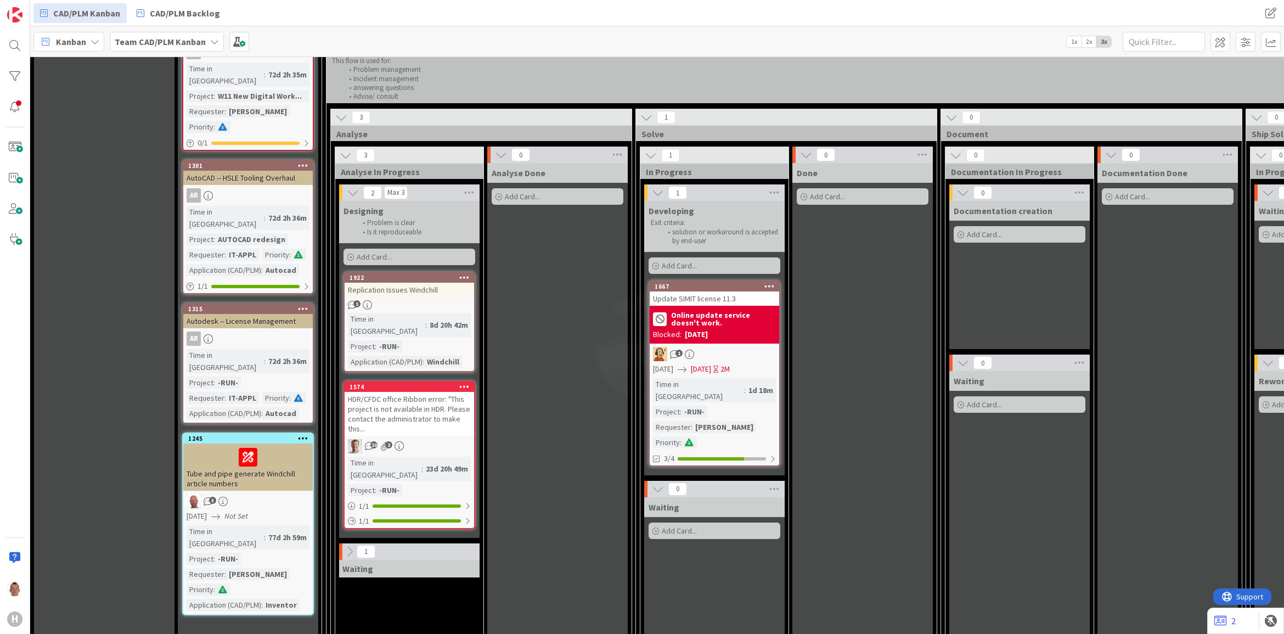
scroll to position [938, 0]
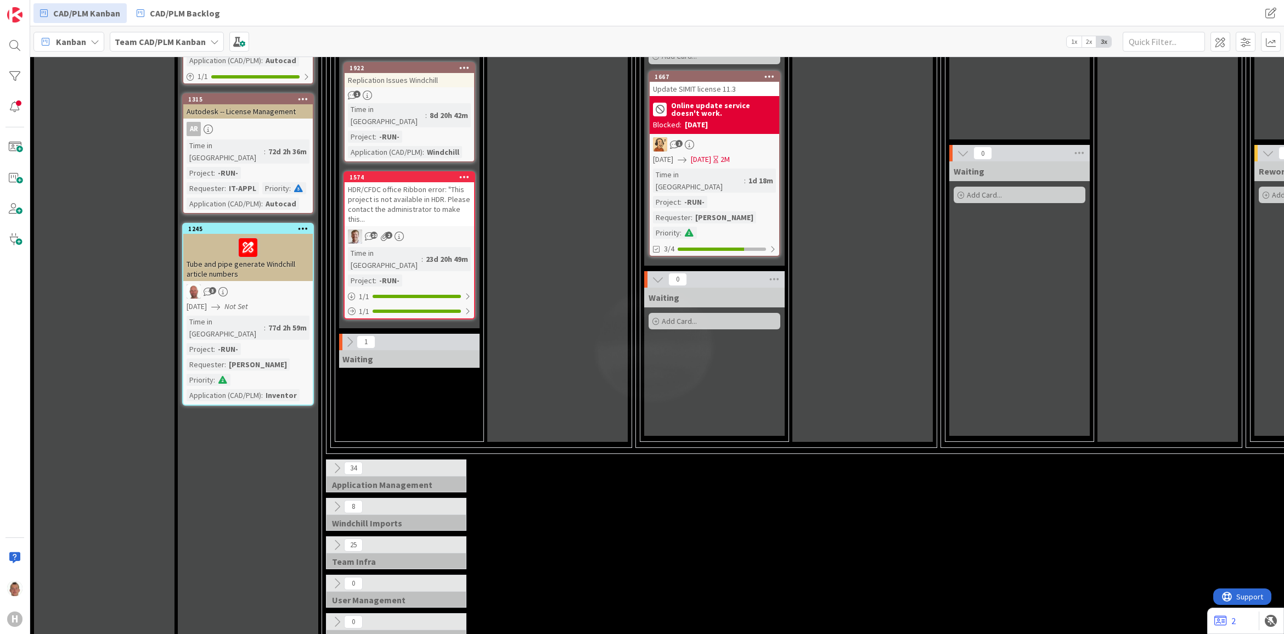
click at [336, 400] on icon at bounding box center [337, 468] width 12 height 12
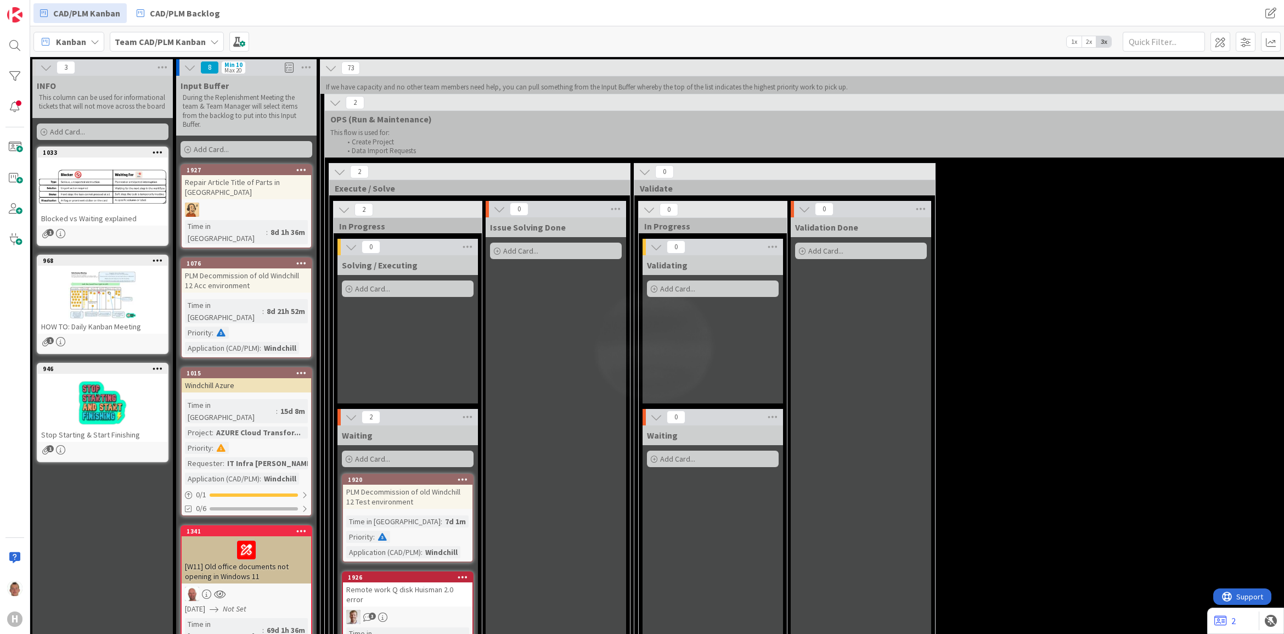
scroll to position [0, 0]
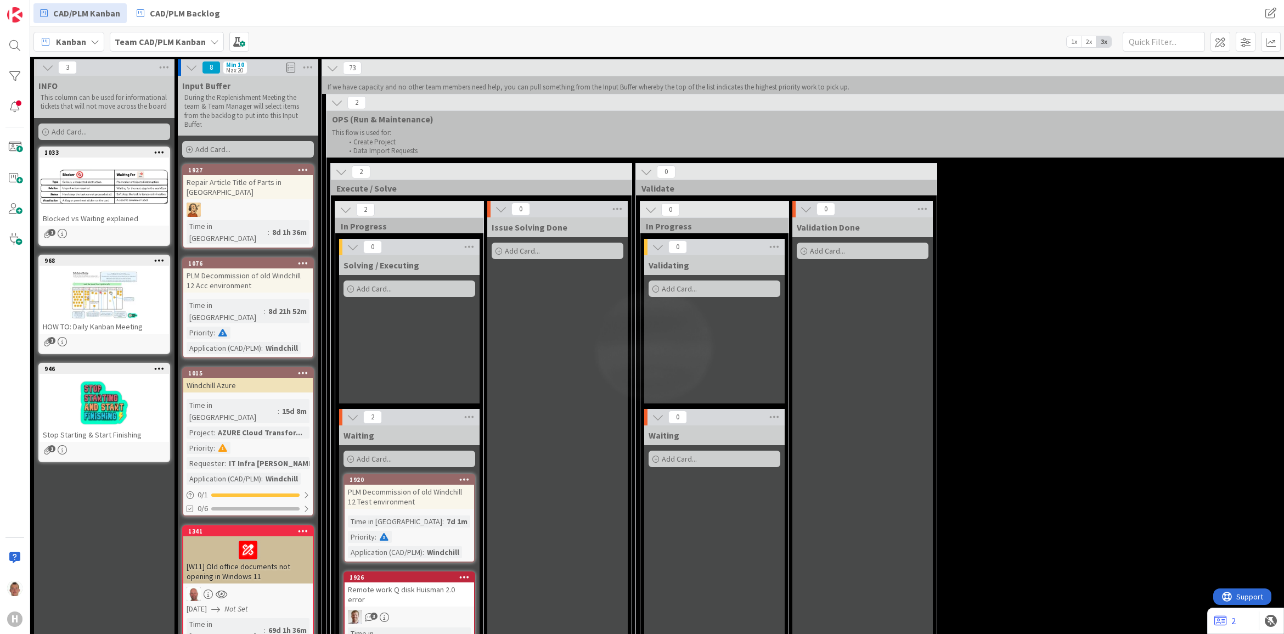
click at [420, 342] on div "Solving / Executing Add Card..." at bounding box center [409, 329] width 141 height 148
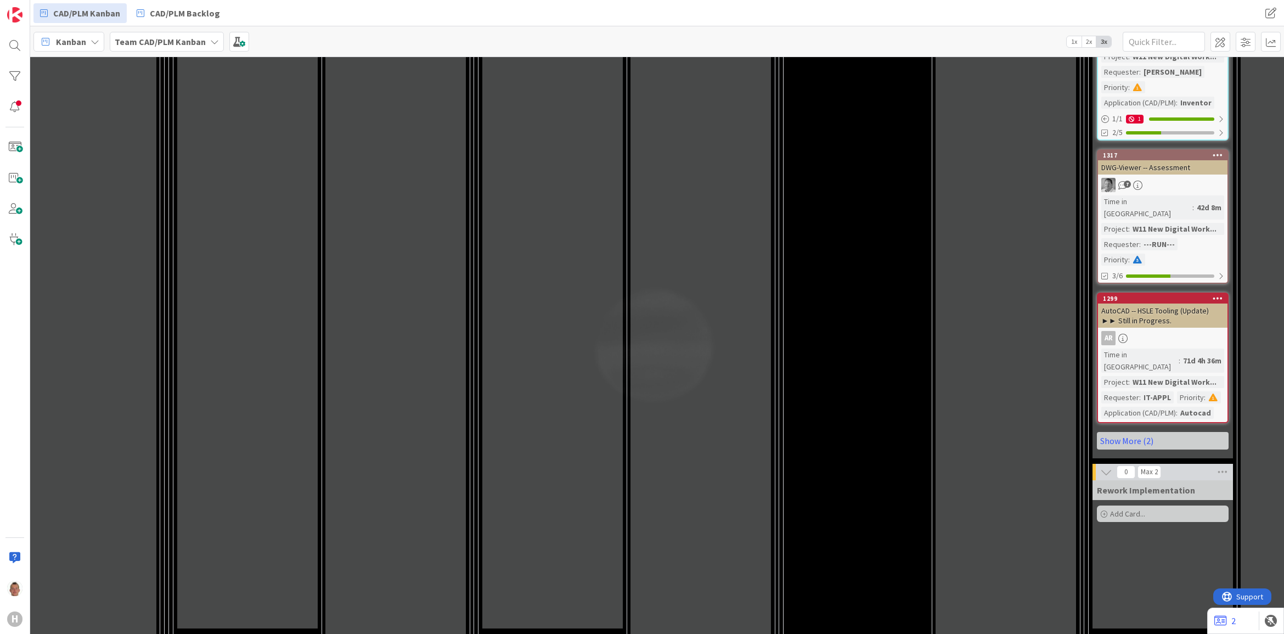
scroll to position [2846, 162]
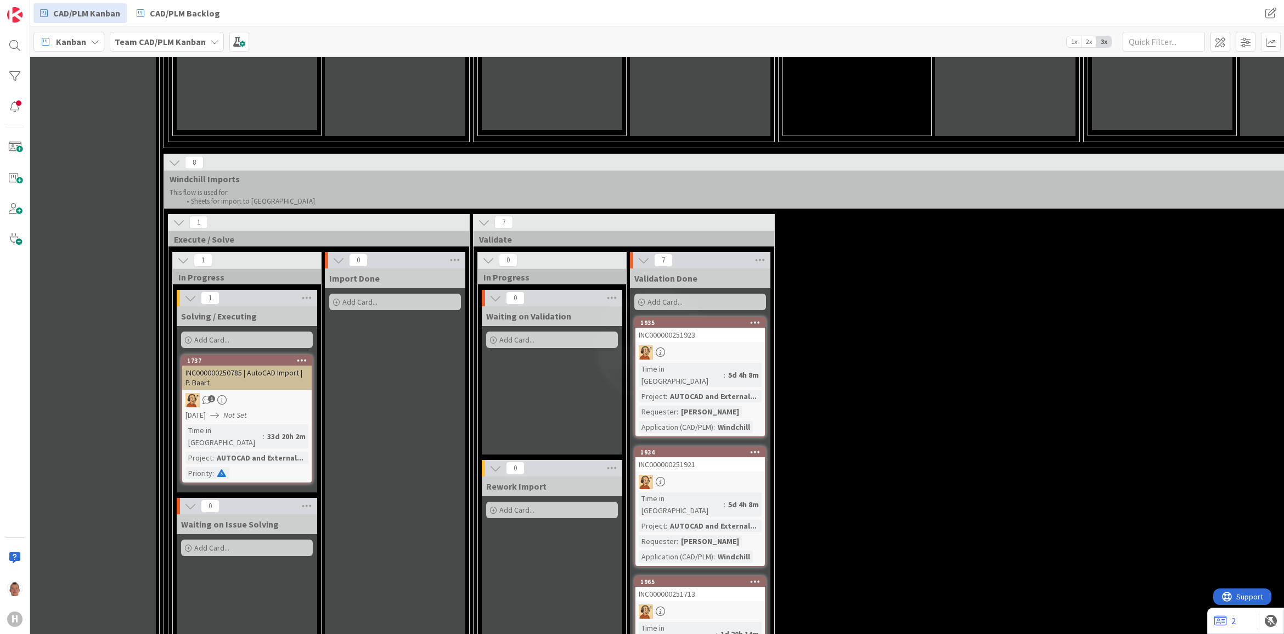
scroll to position [3326, 162]
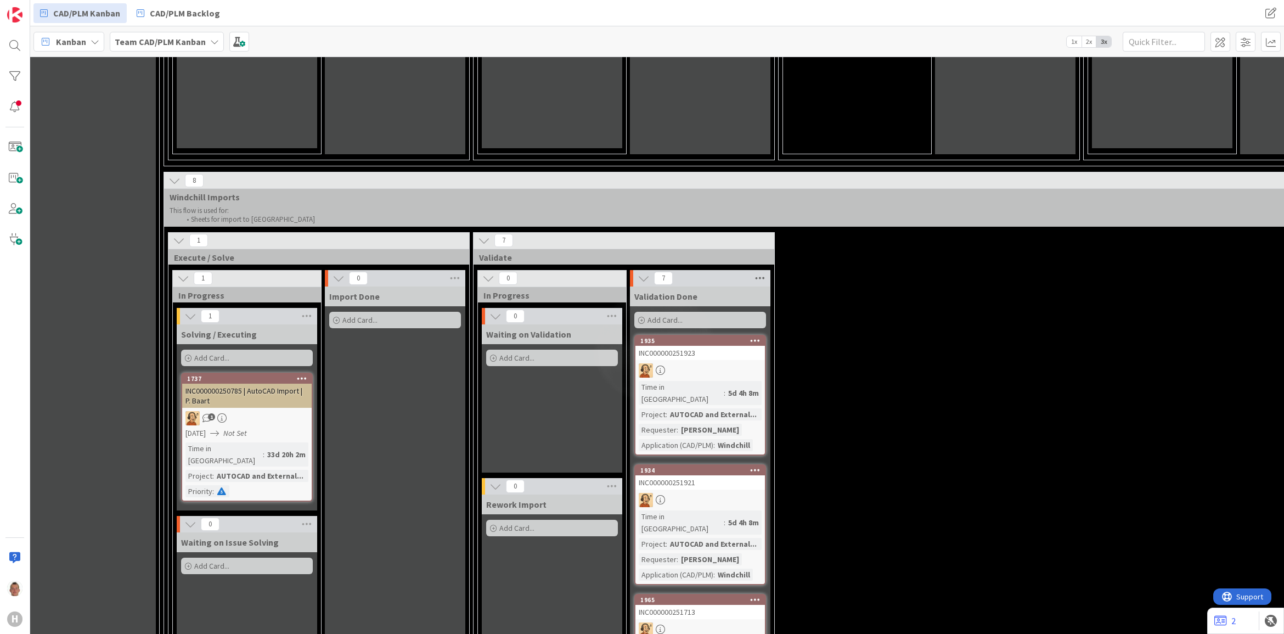
click at [762, 270] on icon at bounding box center [760, 278] width 14 height 16
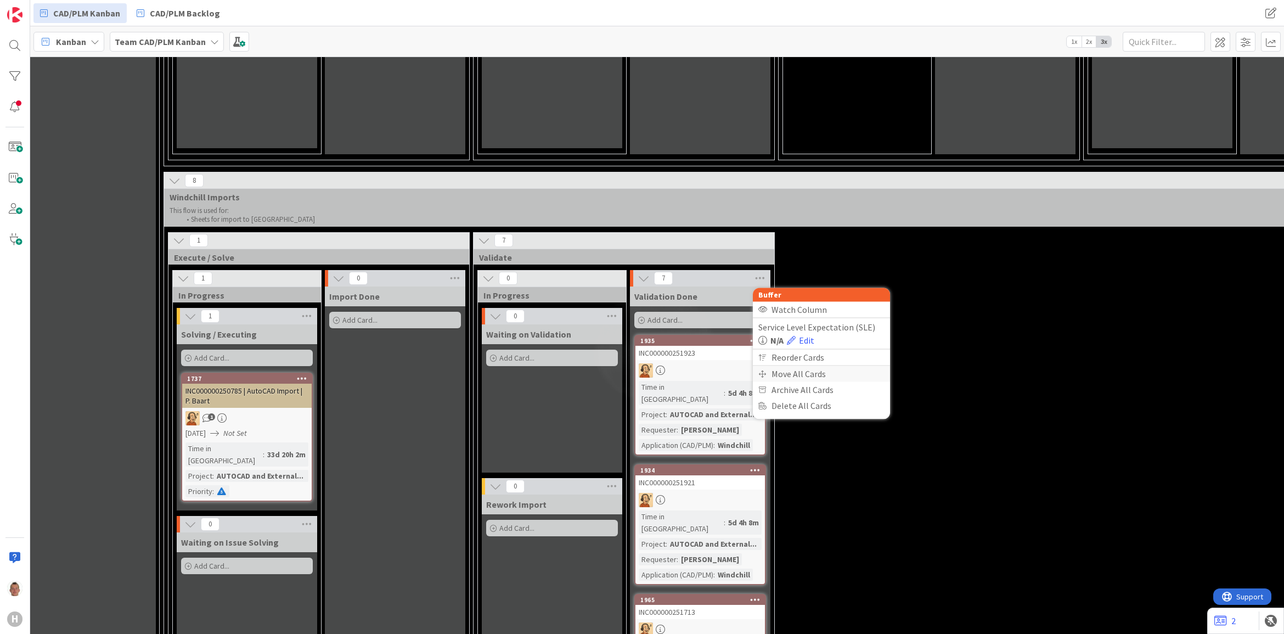
click at [812, 366] on div "Move All Cards" at bounding box center [821, 374] width 137 height 16
click at [816, 358] on span "Validation Done" at bounding box center [799, 365] width 63 height 14
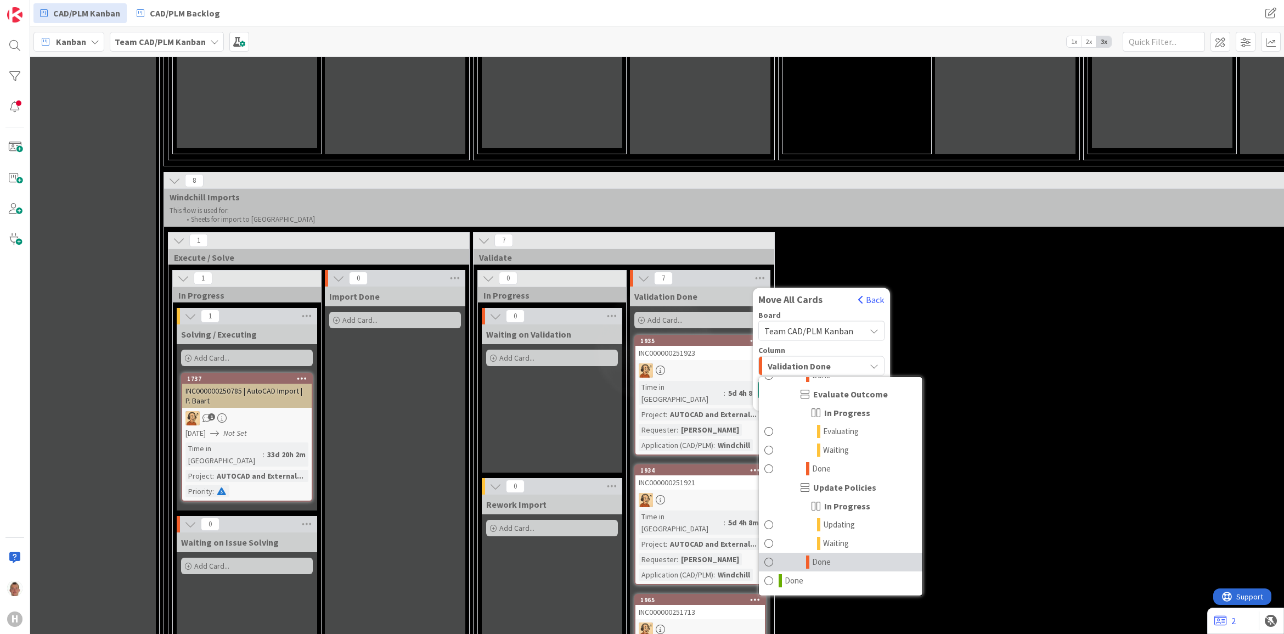
scroll to position [2139, 0]
click at [775, 400] on link "Done" at bounding box center [841, 580] width 164 height 19
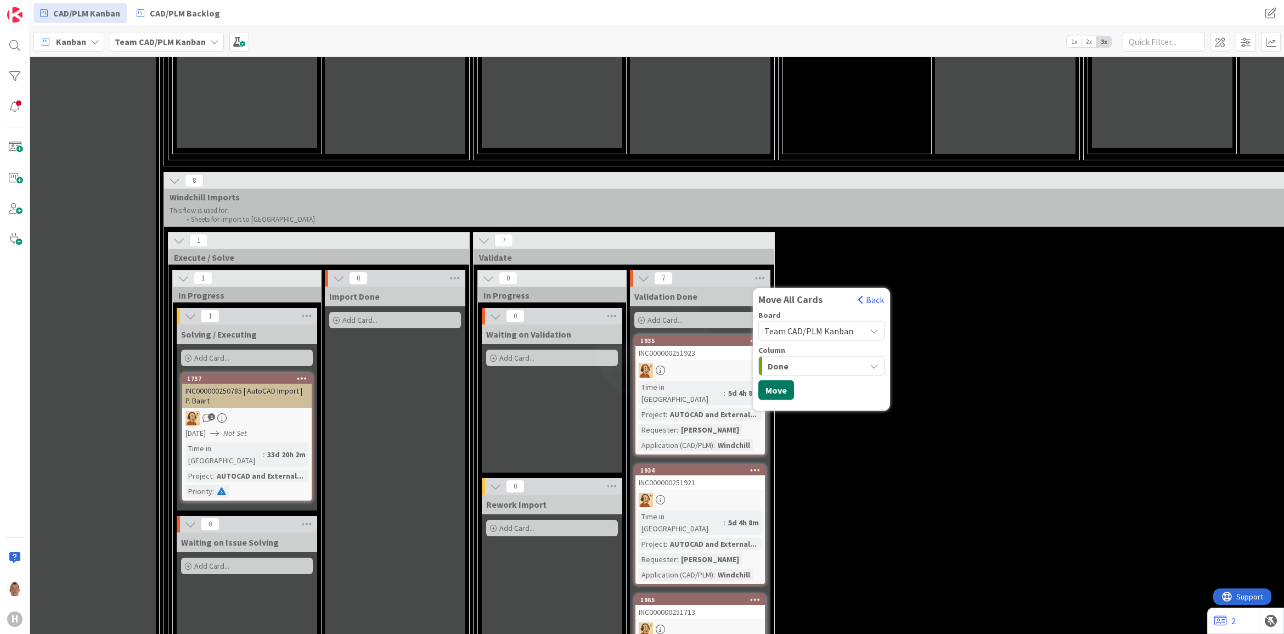
click at [779, 380] on button "Move" at bounding box center [777, 390] width 36 height 20
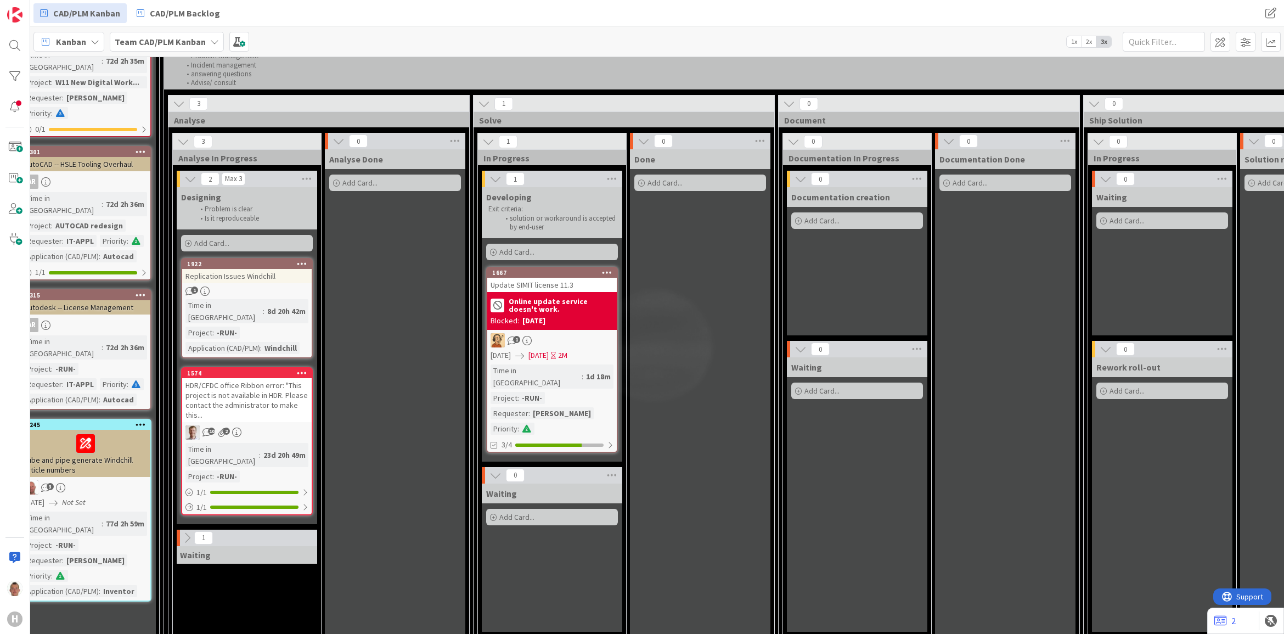
scroll to position [719, 162]
